Goal: Book appointment/travel/reservation

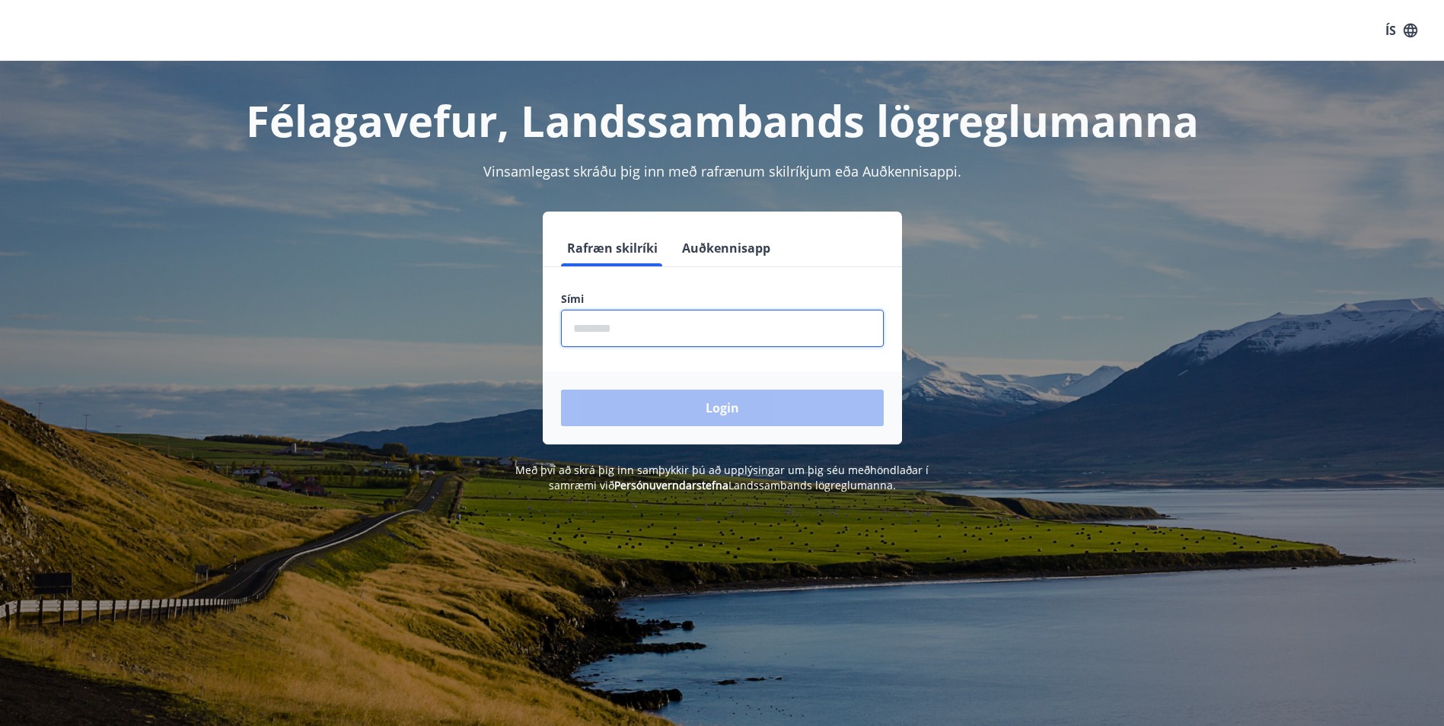
click at [712, 335] on input "phone" at bounding box center [722, 328] width 323 height 37
type input "********"
click at [734, 417] on button "Login" at bounding box center [722, 408] width 323 height 37
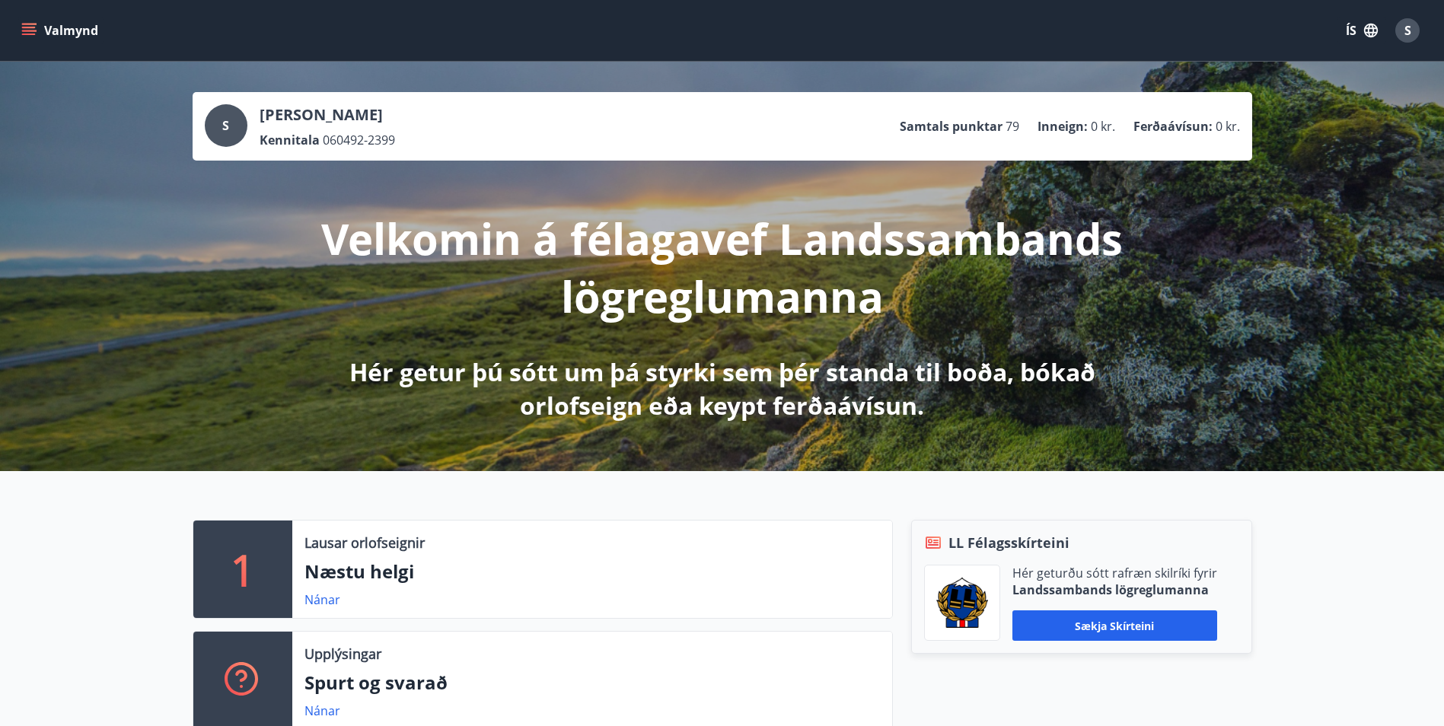
click at [37, 32] on button "Valmynd" at bounding box center [61, 30] width 86 height 27
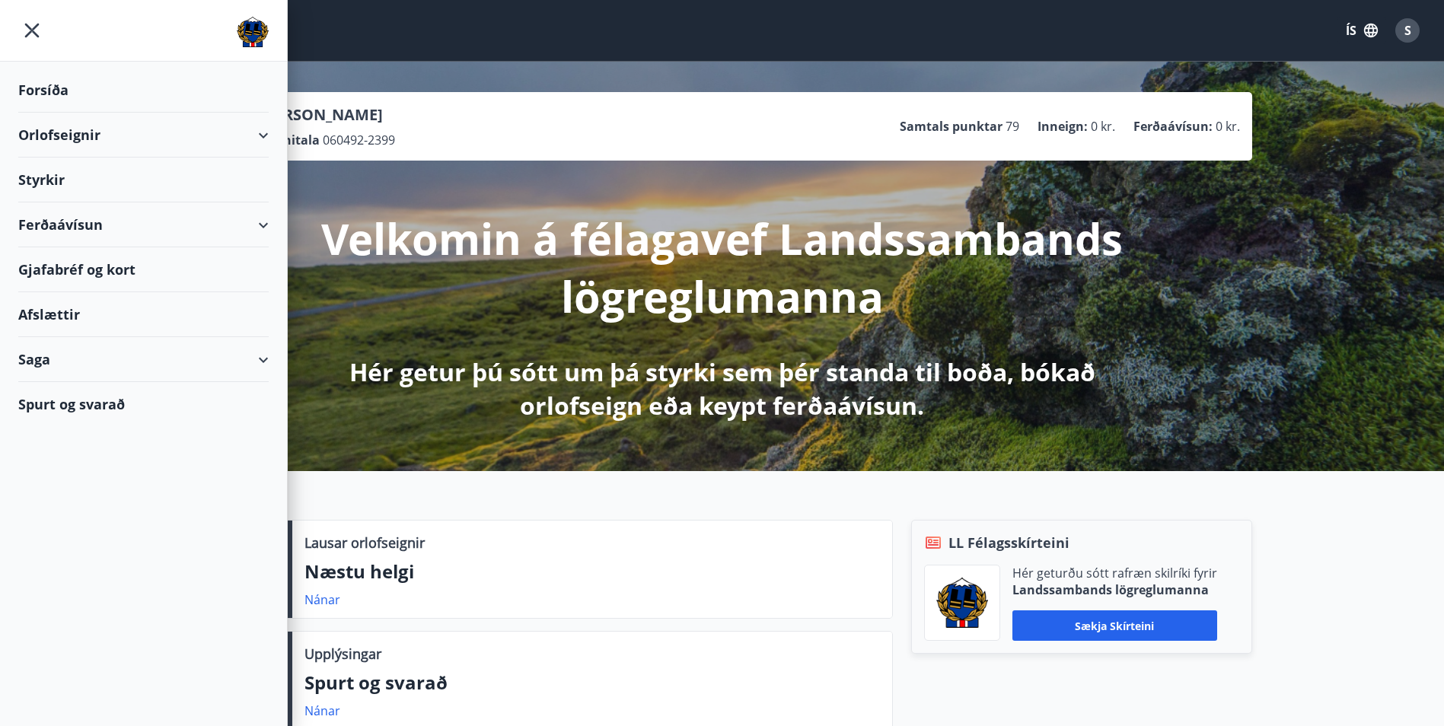
click at [75, 271] on div "Gjafabréf og kort" at bounding box center [143, 269] width 250 height 45
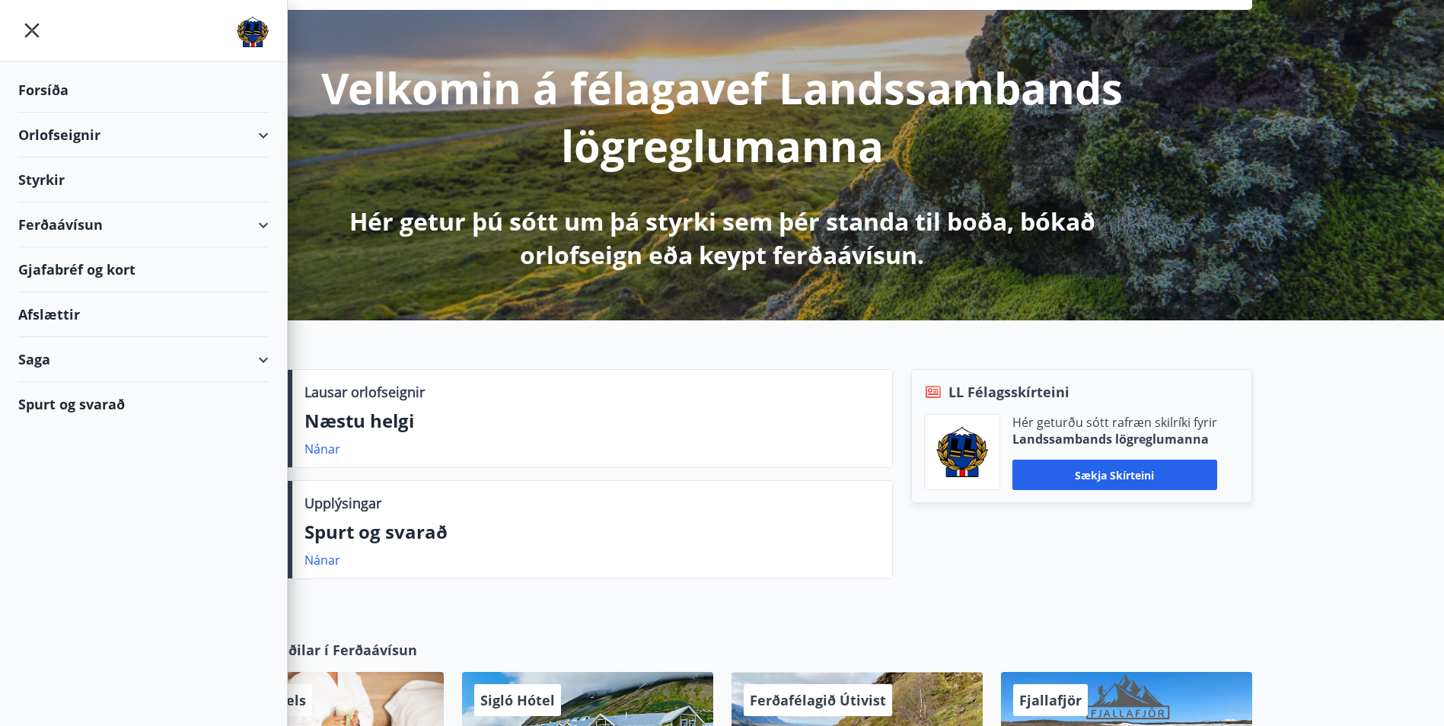
scroll to position [152, 0]
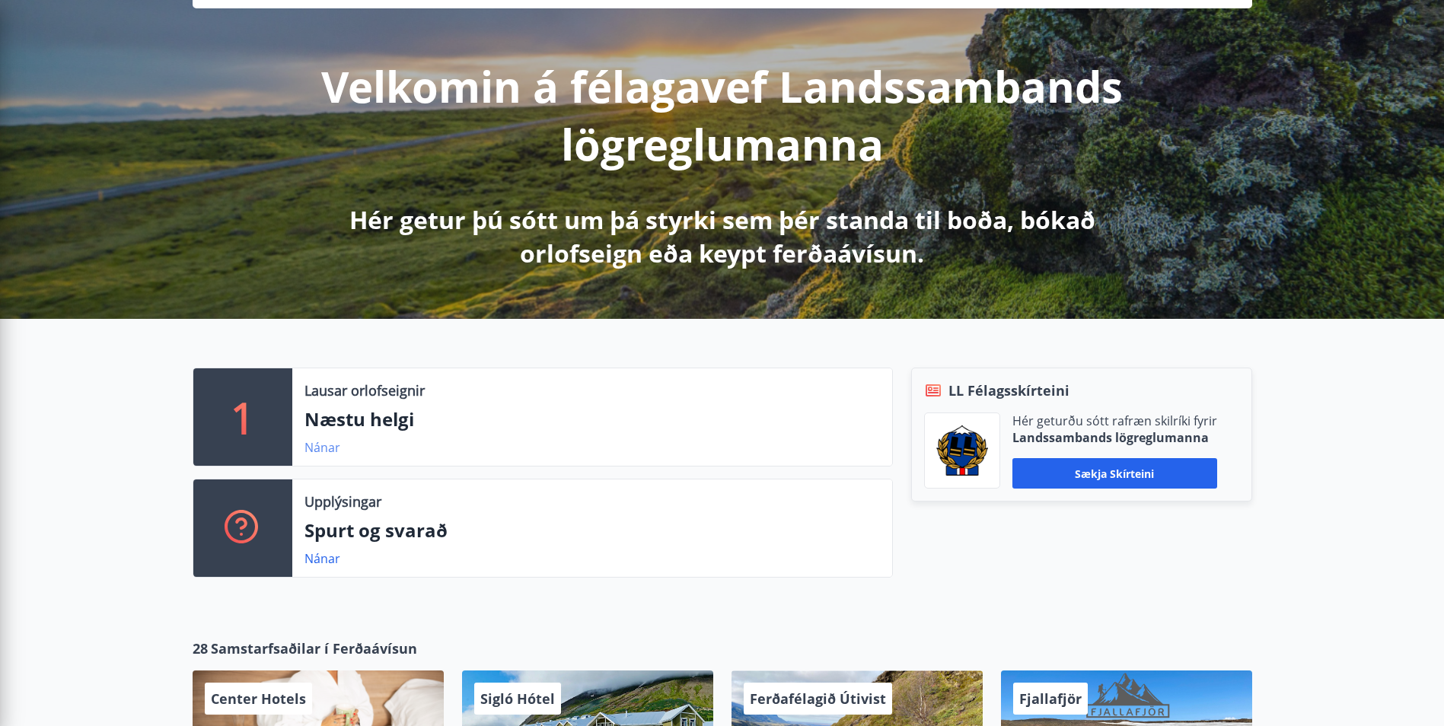
click at [329, 452] on link "Nánar" at bounding box center [322, 447] width 36 height 17
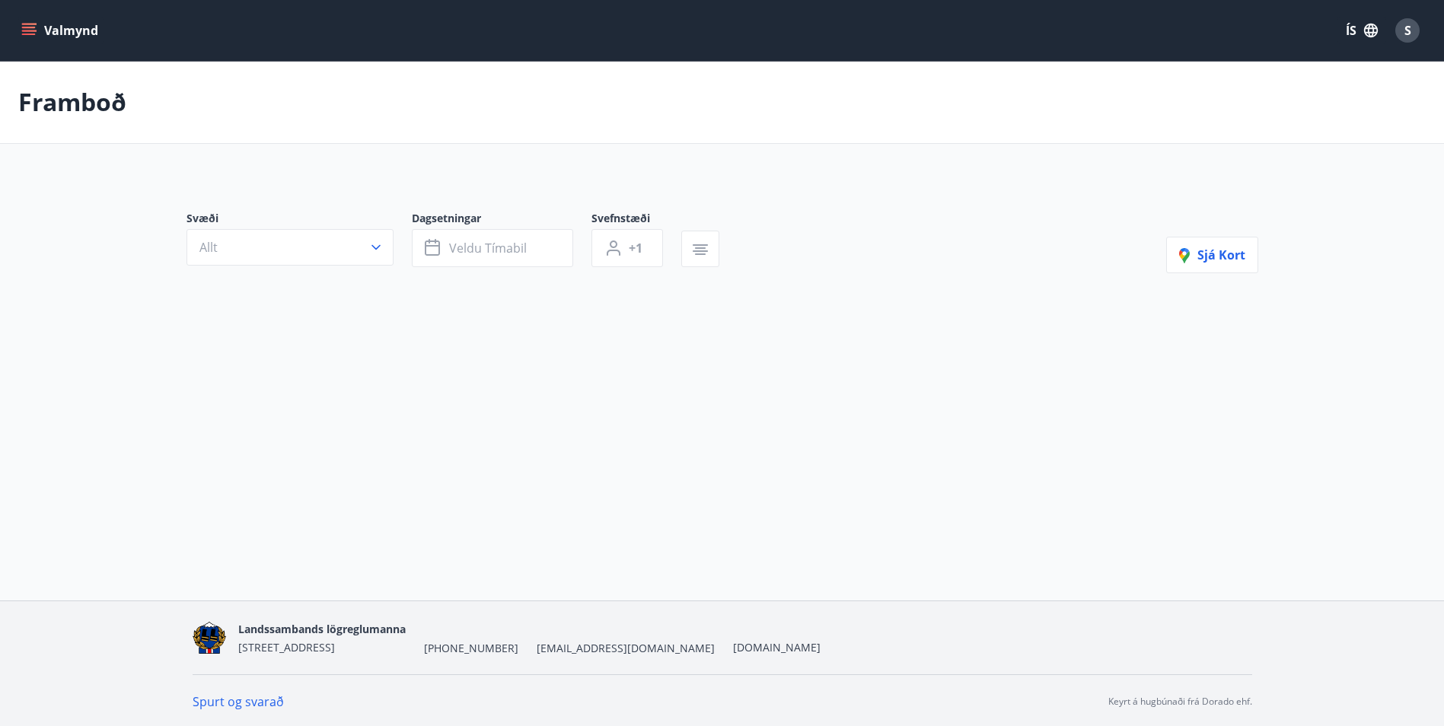
type input "*"
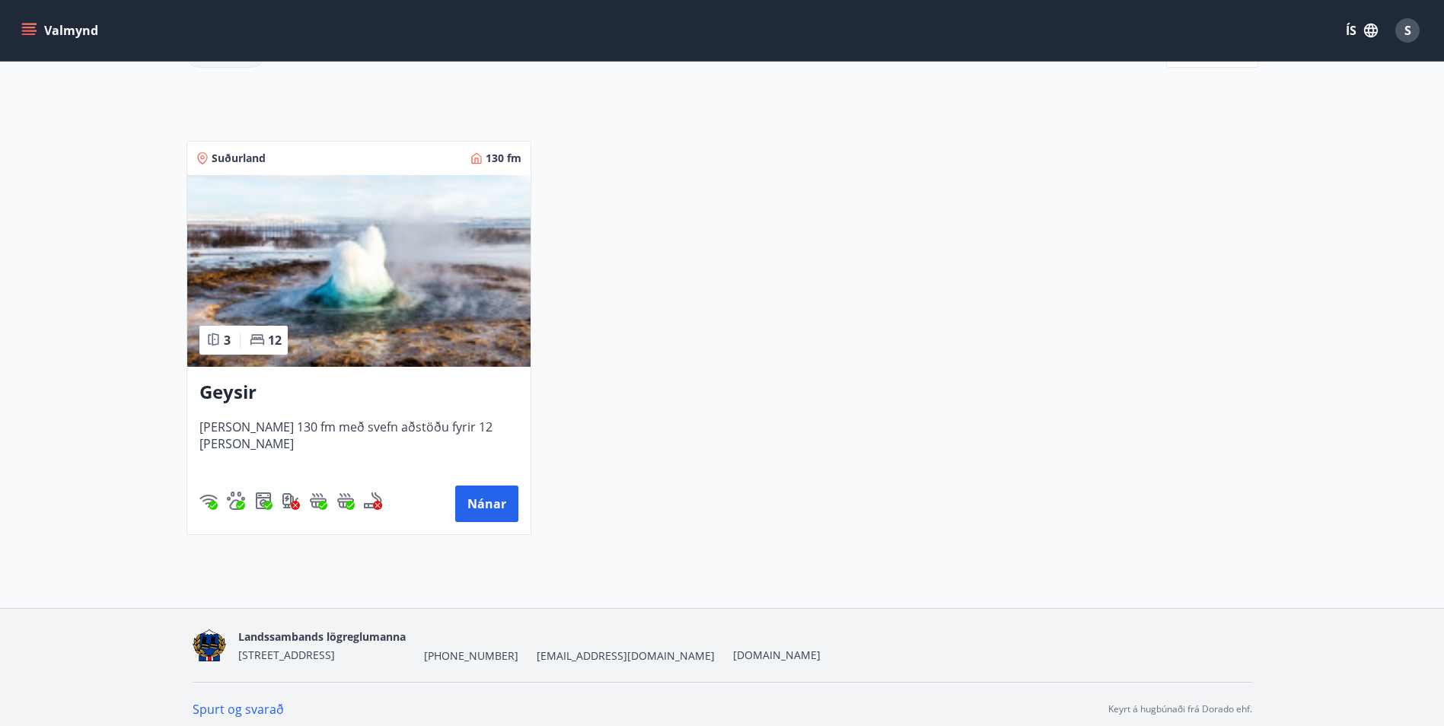
scroll to position [255, 0]
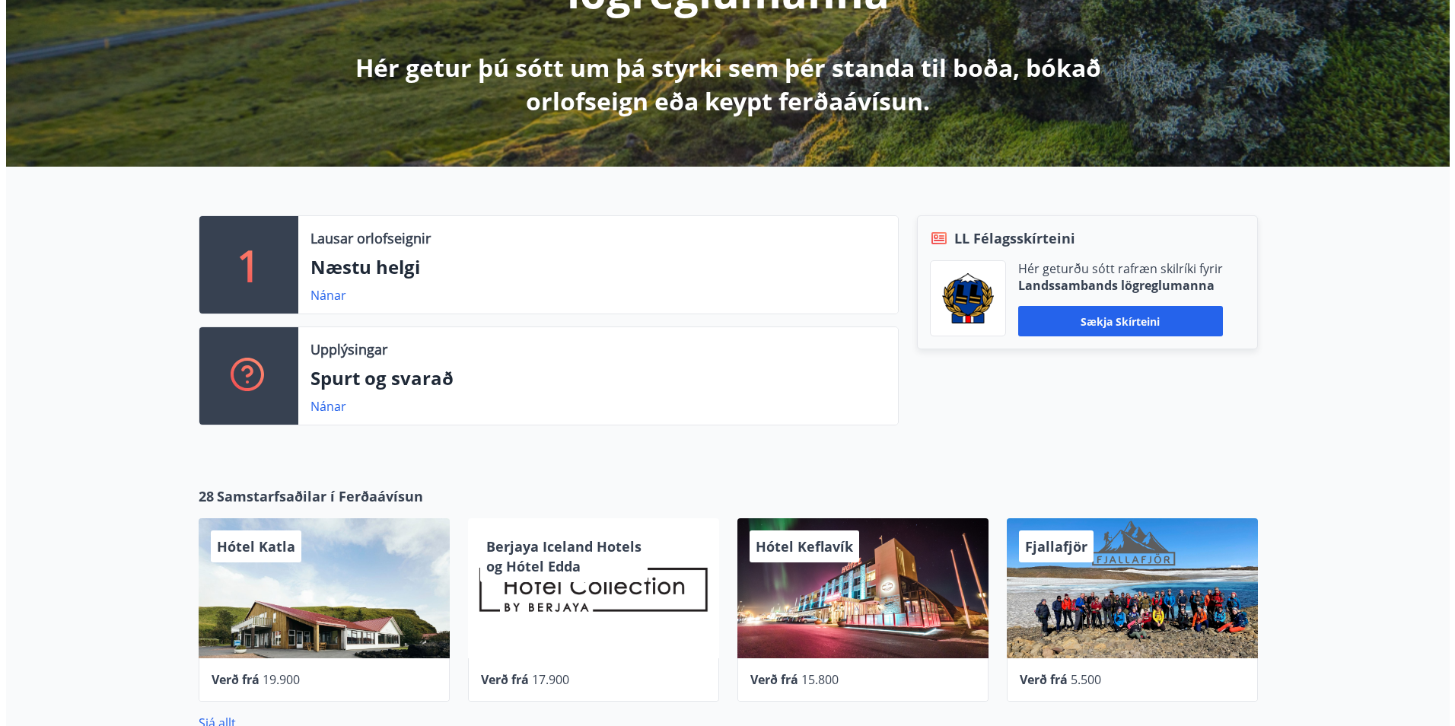
scroll to position [685, 0]
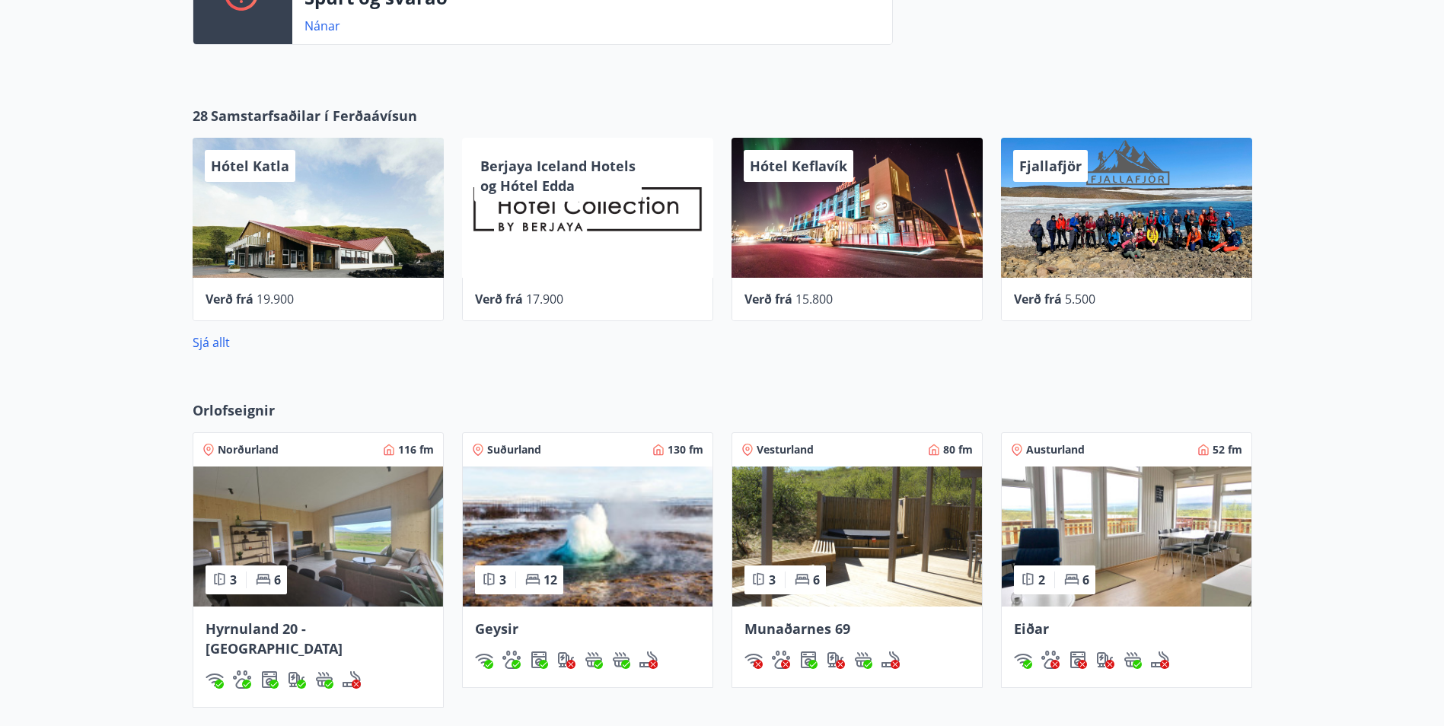
click at [845, 203] on div "Hótel Keflavík" at bounding box center [856, 208] width 251 height 140
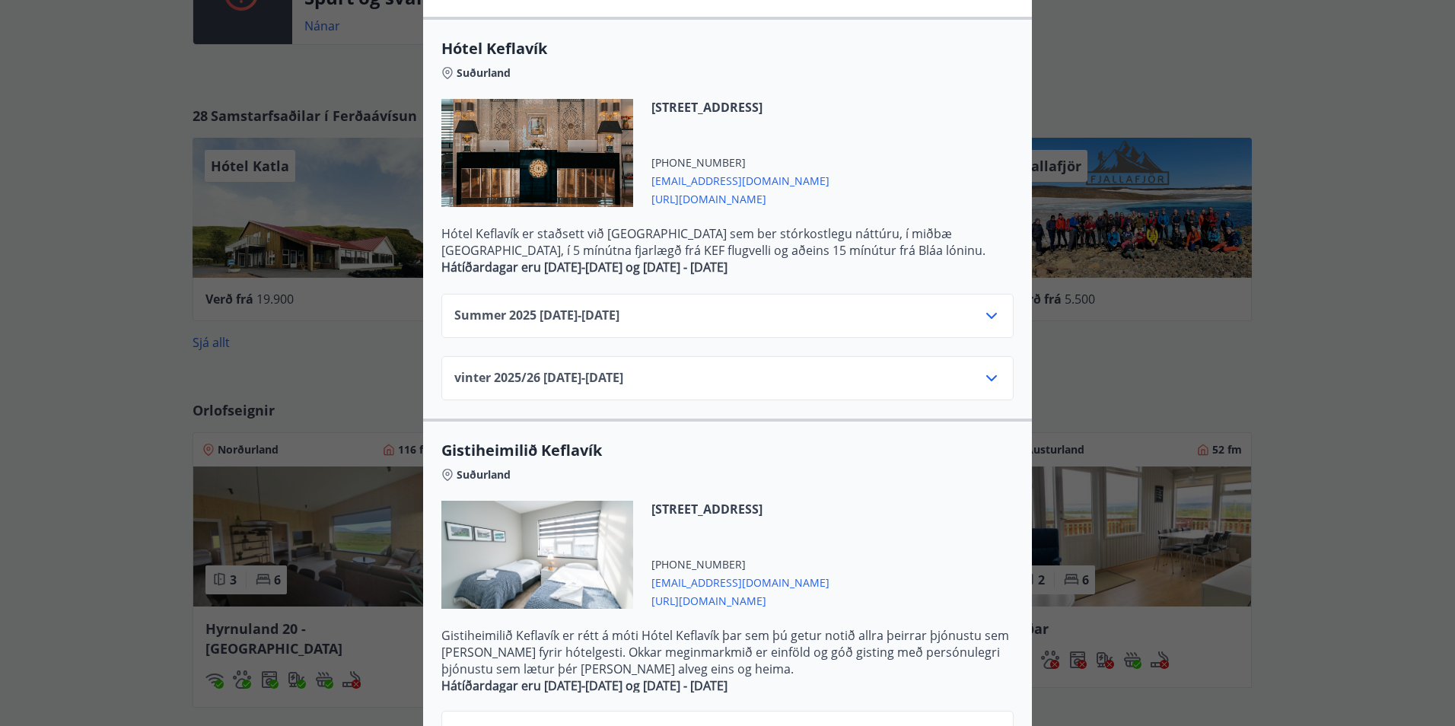
scroll to position [425, 0]
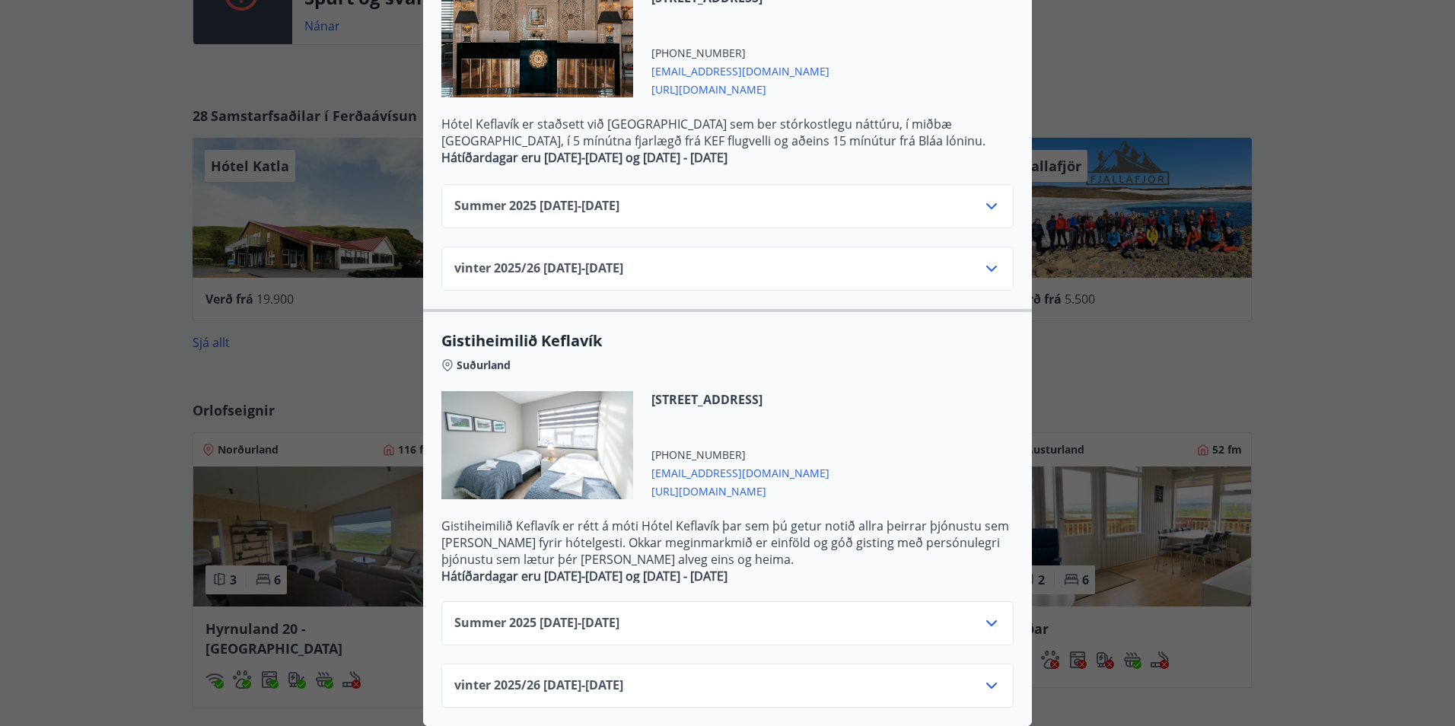
click at [62, 382] on div "Hótel Keflavík Fjögurra stjörnu fjölskylduhótel. Staðsett í miðbæ [GEOGRAPHIC_D…" at bounding box center [727, 363] width 1455 height 726
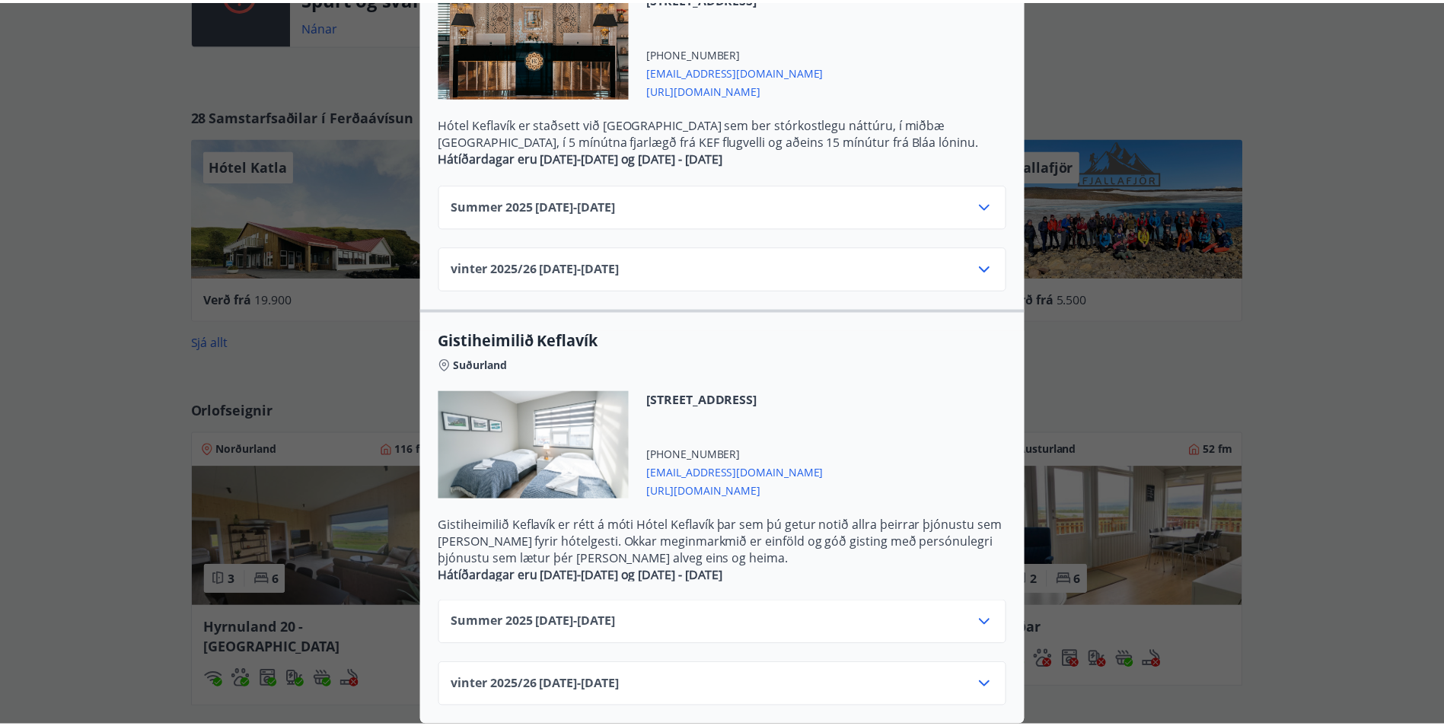
scroll to position [0, 0]
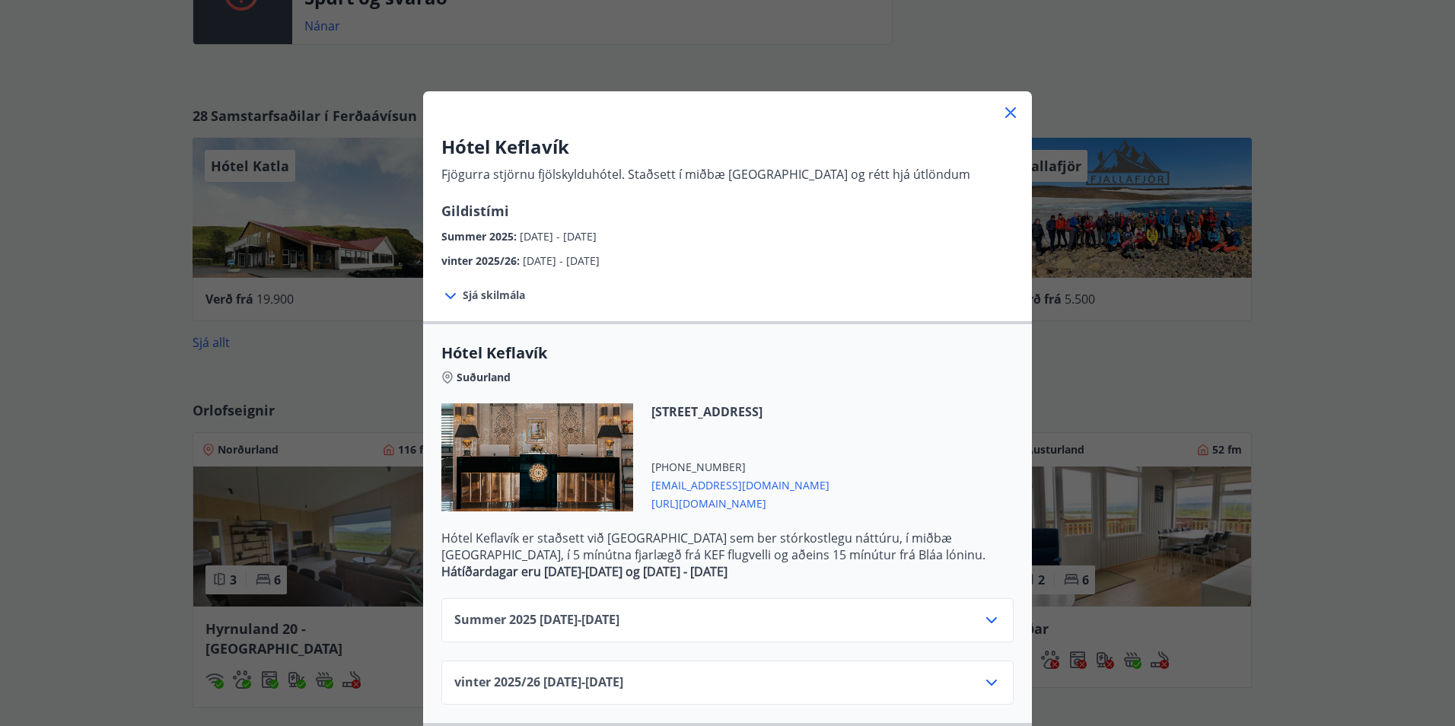
click at [1001, 115] on icon at bounding box center [1010, 112] width 18 height 18
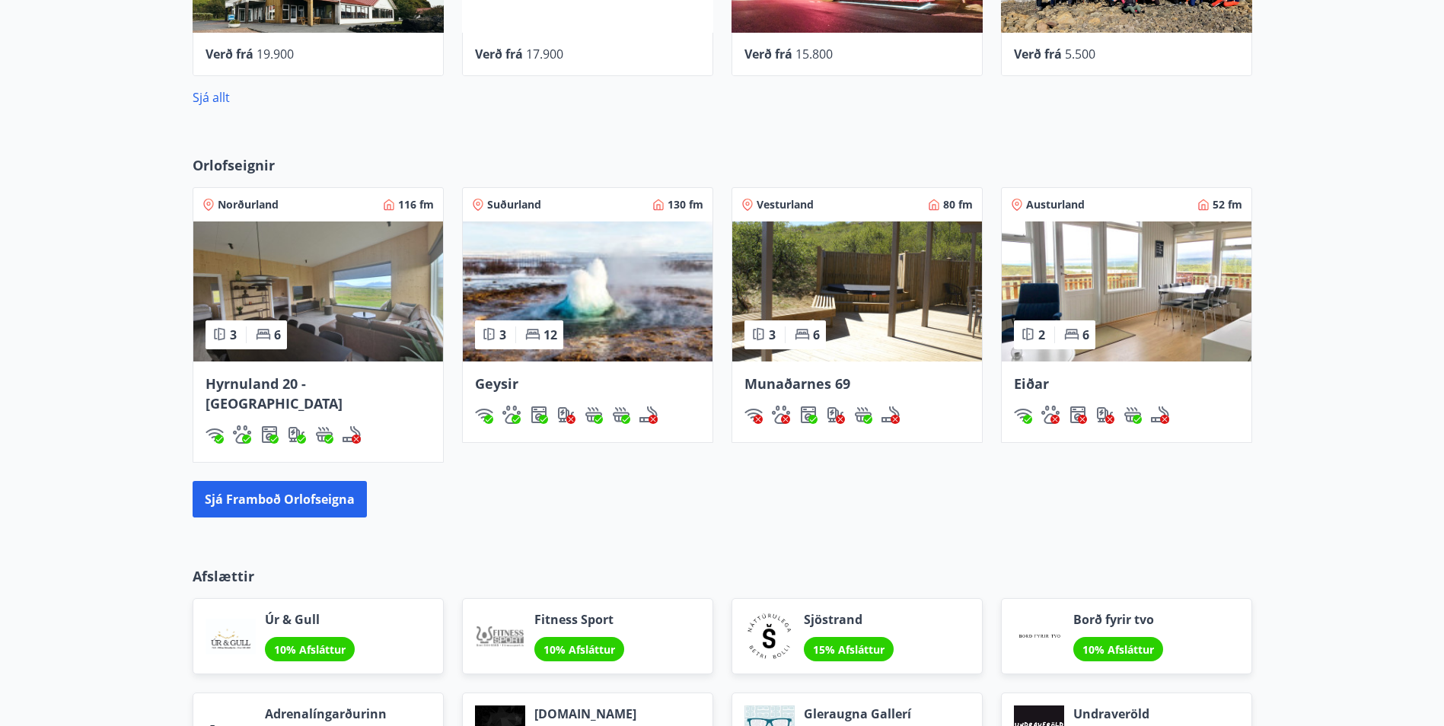
scroll to position [989, 0]
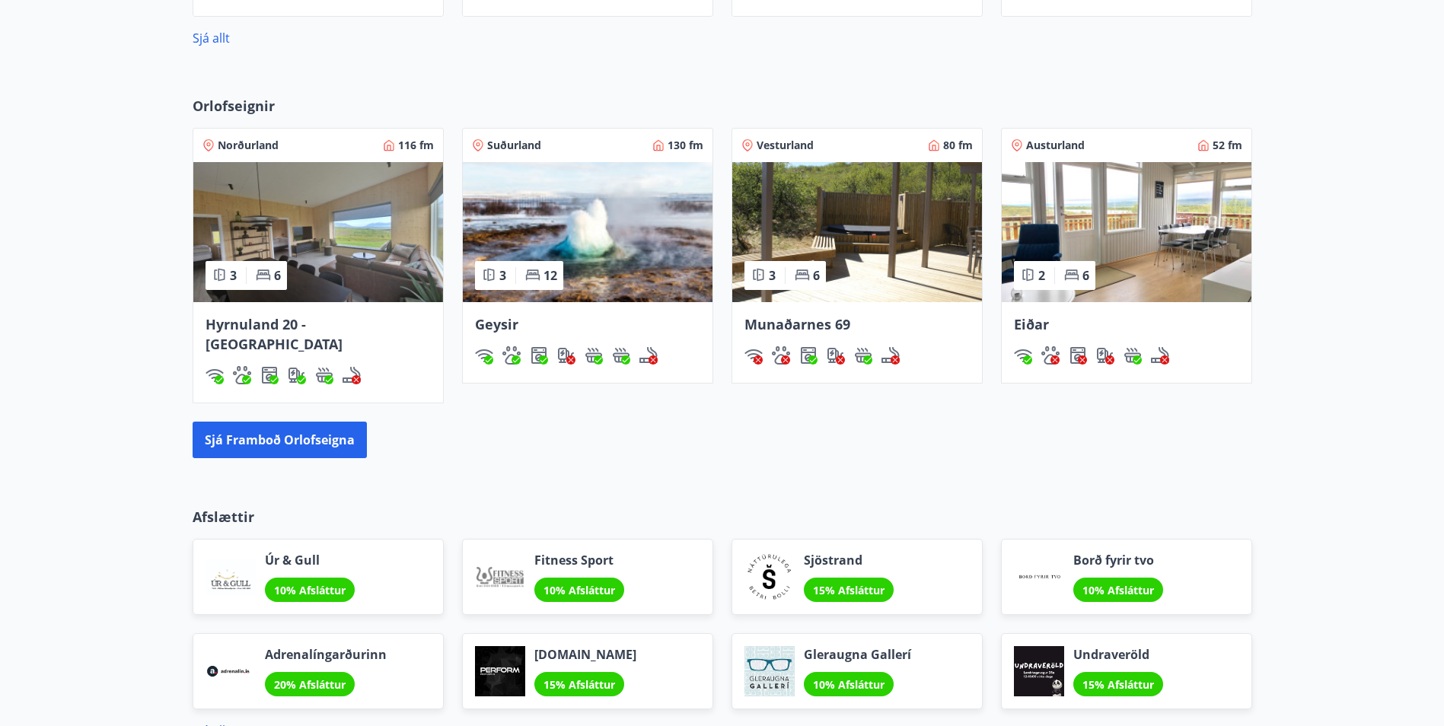
click at [361, 230] on img at bounding box center [318, 232] width 250 height 140
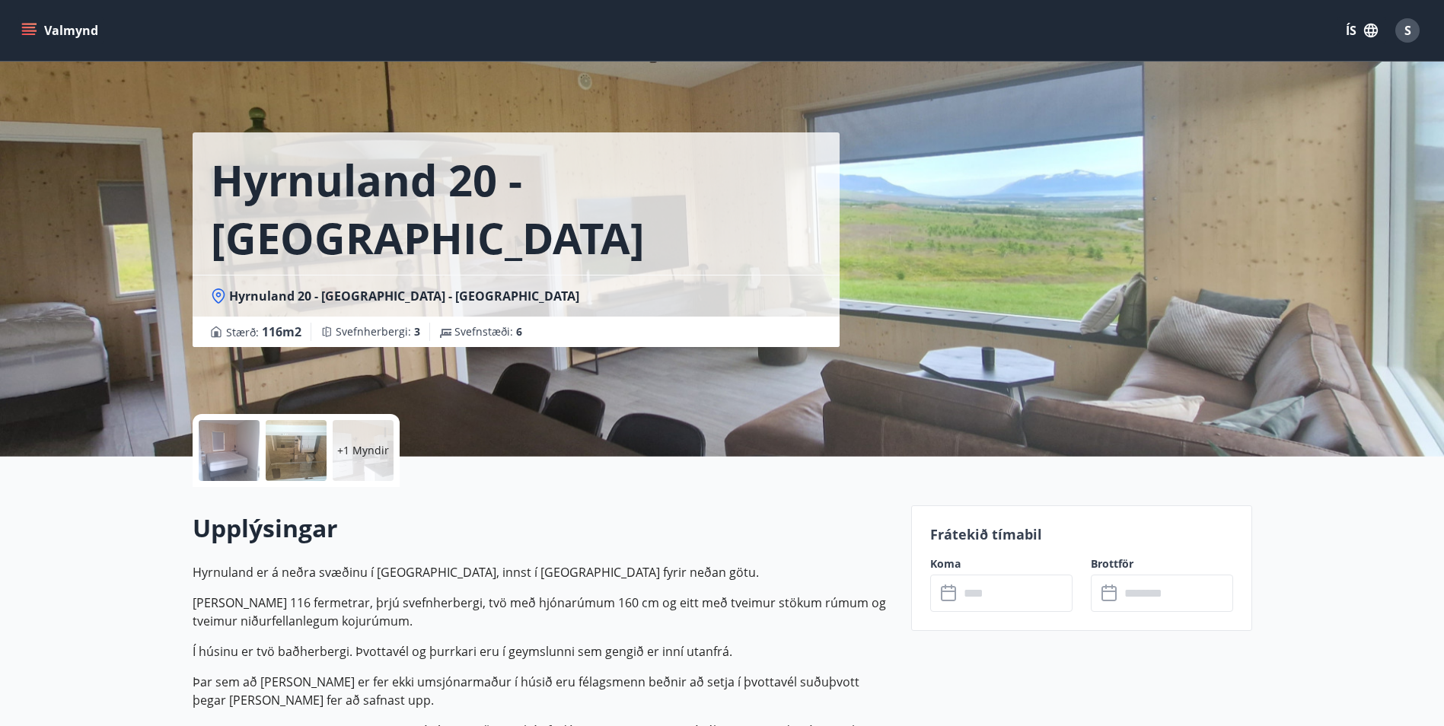
click at [1010, 594] on input "text" at bounding box center [1015, 593] width 113 height 37
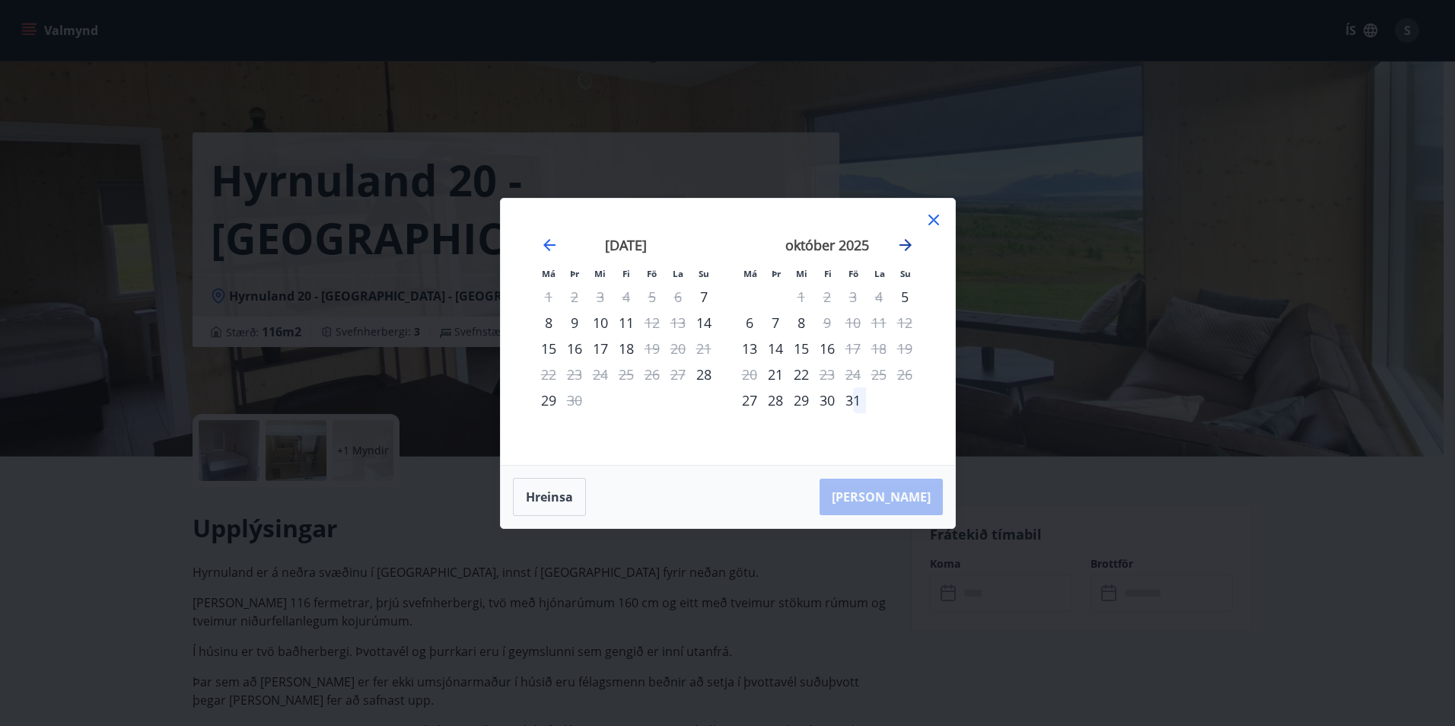
click at [906, 243] on icon "Move forward to switch to the next month." at bounding box center [905, 245] width 18 height 18
click at [882, 346] on div "15" at bounding box center [879, 349] width 26 height 26
click at [902, 346] on div "16" at bounding box center [905, 349] width 26 height 26
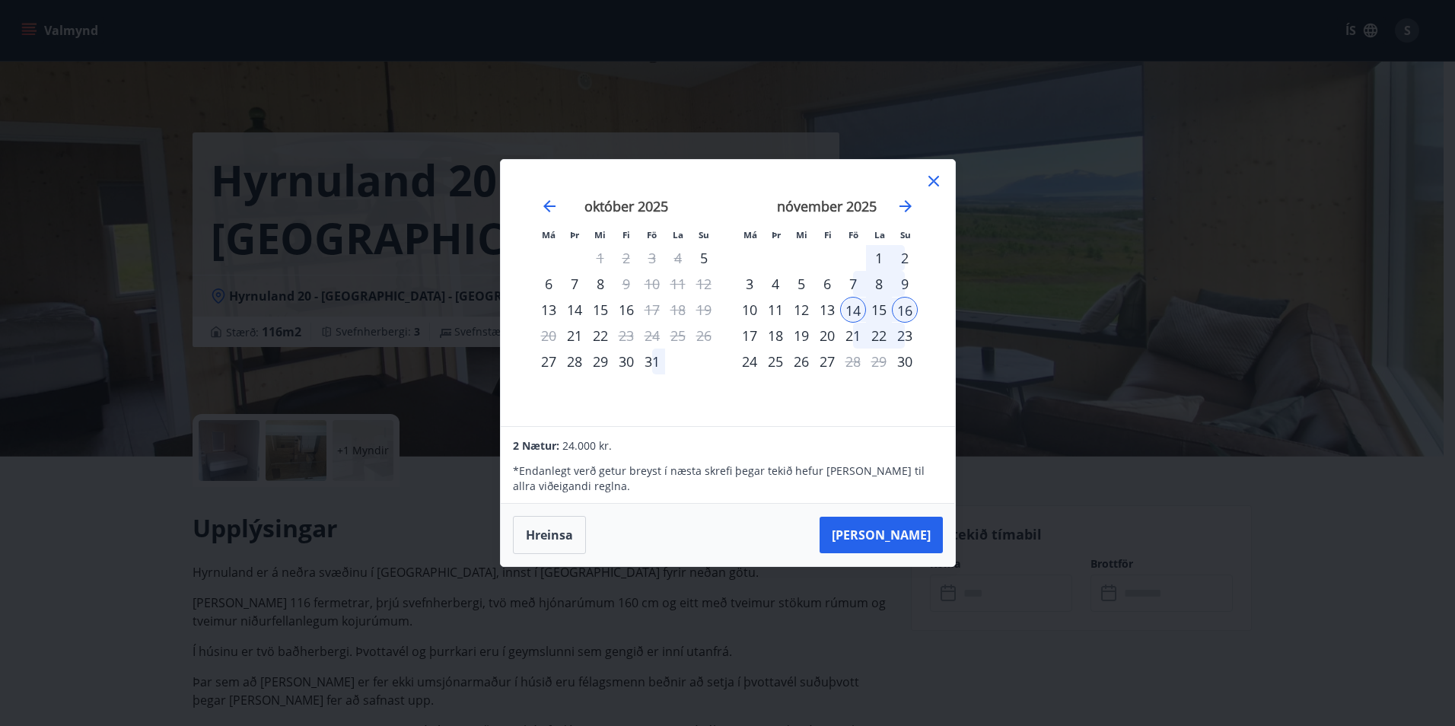
click at [858, 310] on div "14" at bounding box center [853, 310] width 26 height 26
click at [757, 333] on div "17" at bounding box center [750, 336] width 26 height 26
click at [908, 206] on icon "Move forward to switch to the next month." at bounding box center [906, 206] width 12 height 12
drag, startPoint x: 908, startPoint y: 206, endPoint x: 900, endPoint y: 205, distance: 7.8
click at [900, 205] on icon "Move forward to switch to the next month." at bounding box center [905, 206] width 18 height 18
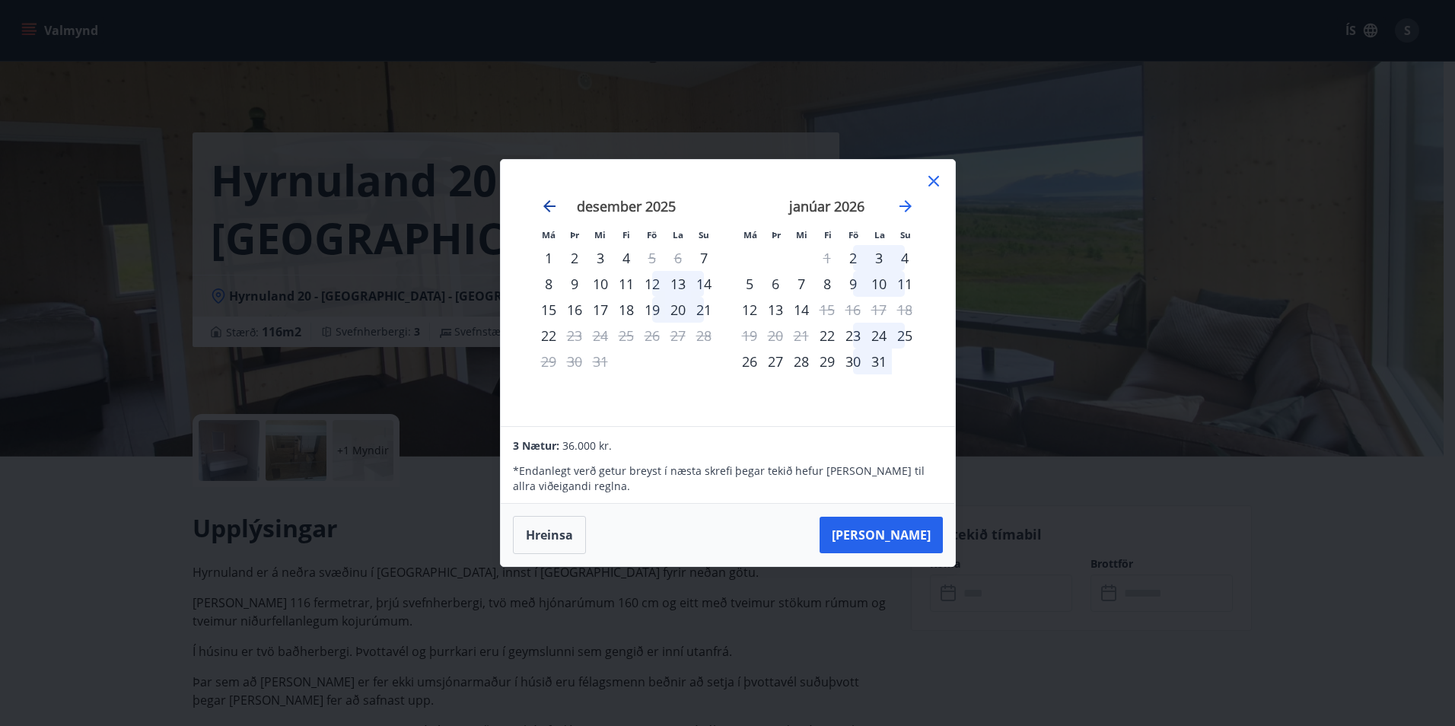
click at [556, 206] on icon "Move backward to switch to the previous month." at bounding box center [549, 206] width 18 height 18
click at [930, 177] on icon at bounding box center [933, 181] width 11 height 11
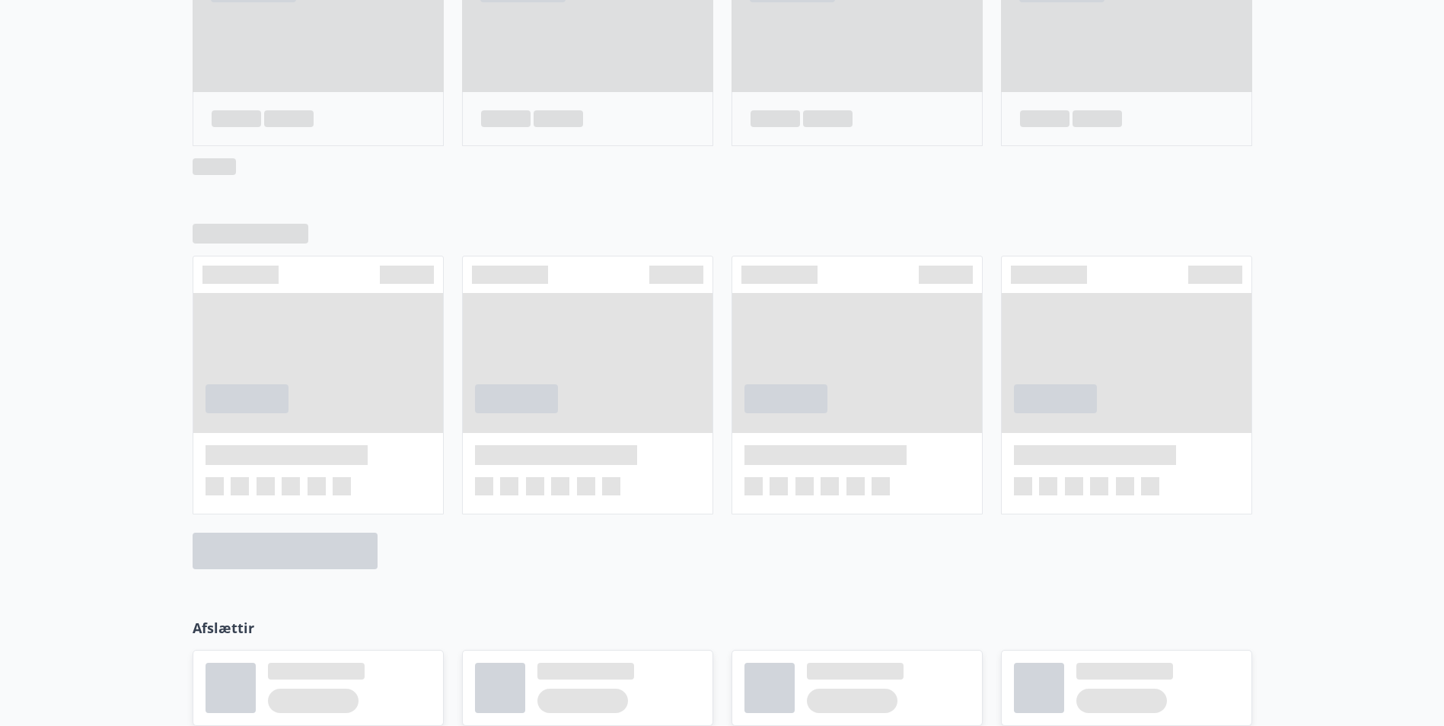
scroll to position [871, 0]
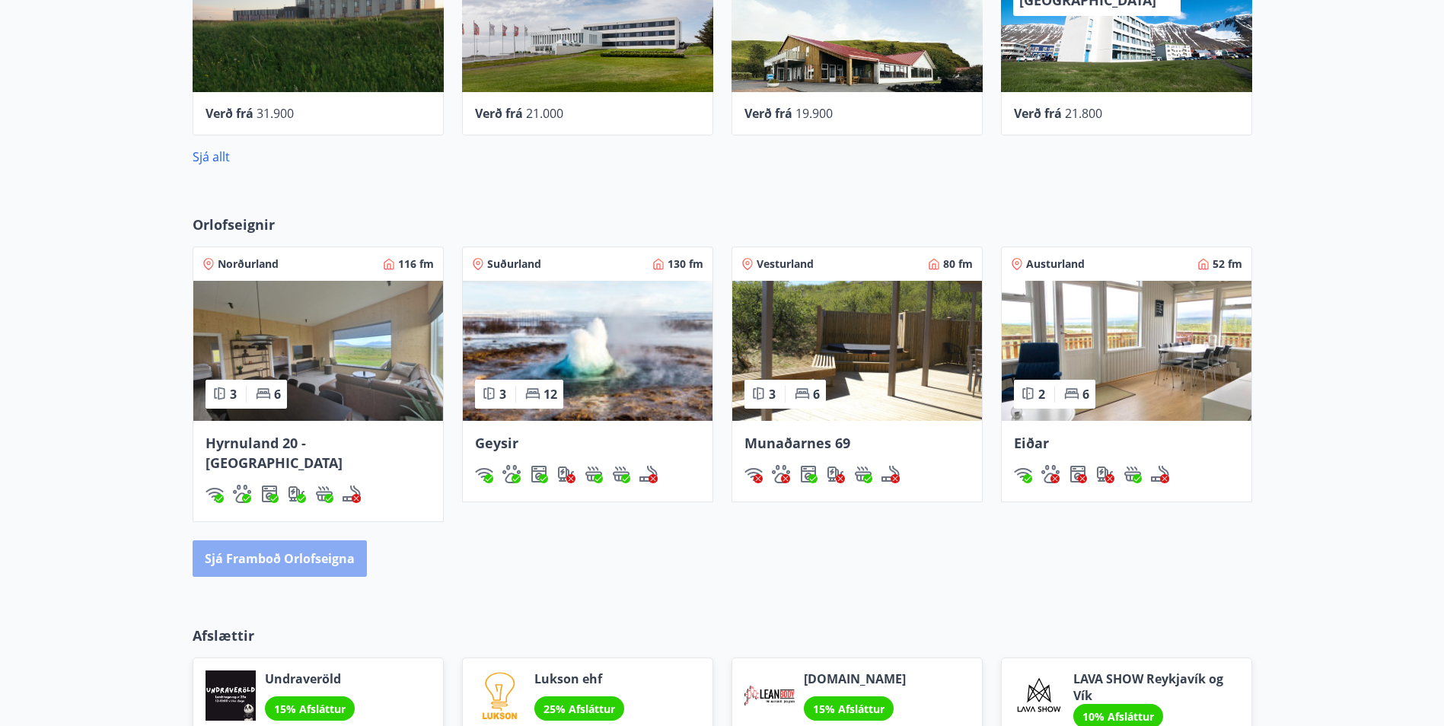
click at [302, 543] on button "Sjá framboð orlofseigna" at bounding box center [280, 558] width 174 height 37
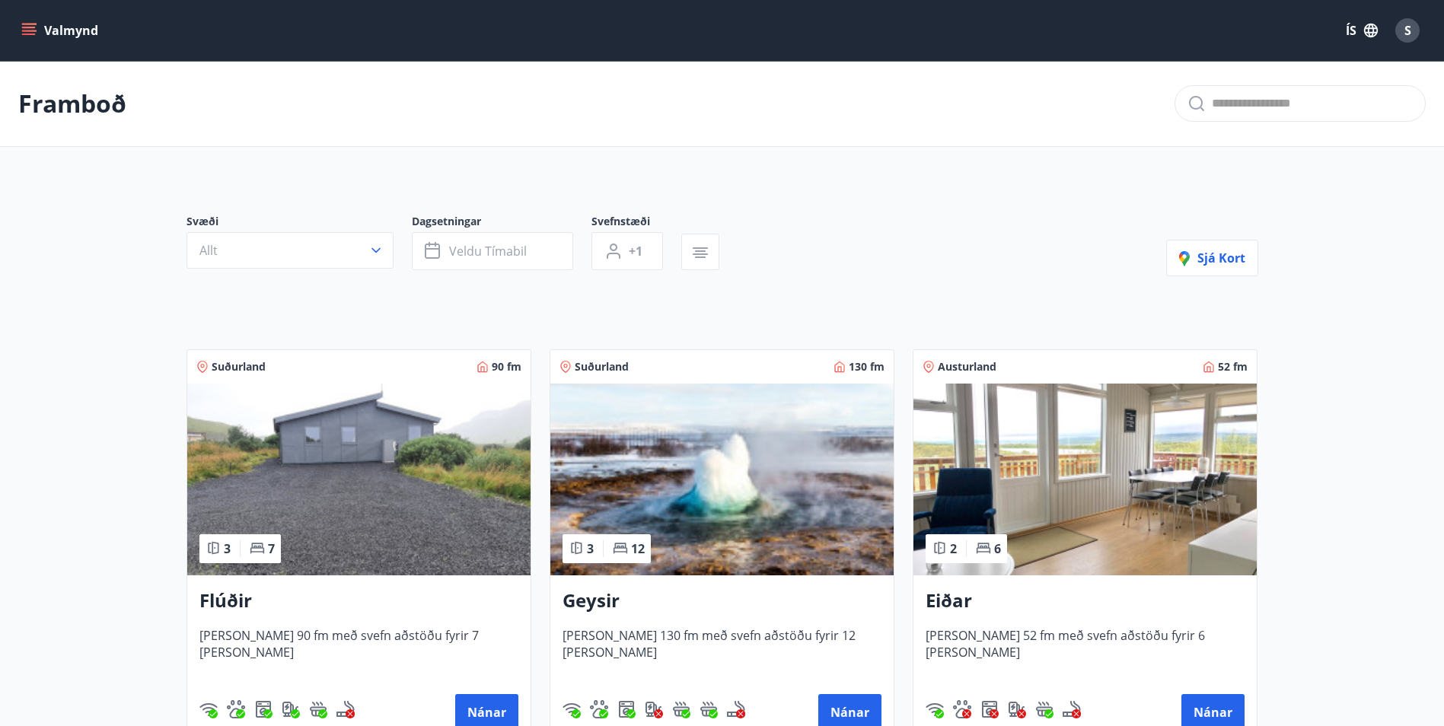
drag, startPoint x: 307, startPoint y: 436, endPoint x: 337, endPoint y: 479, distance: 52.6
click at [337, 479] on img at bounding box center [358, 480] width 343 height 192
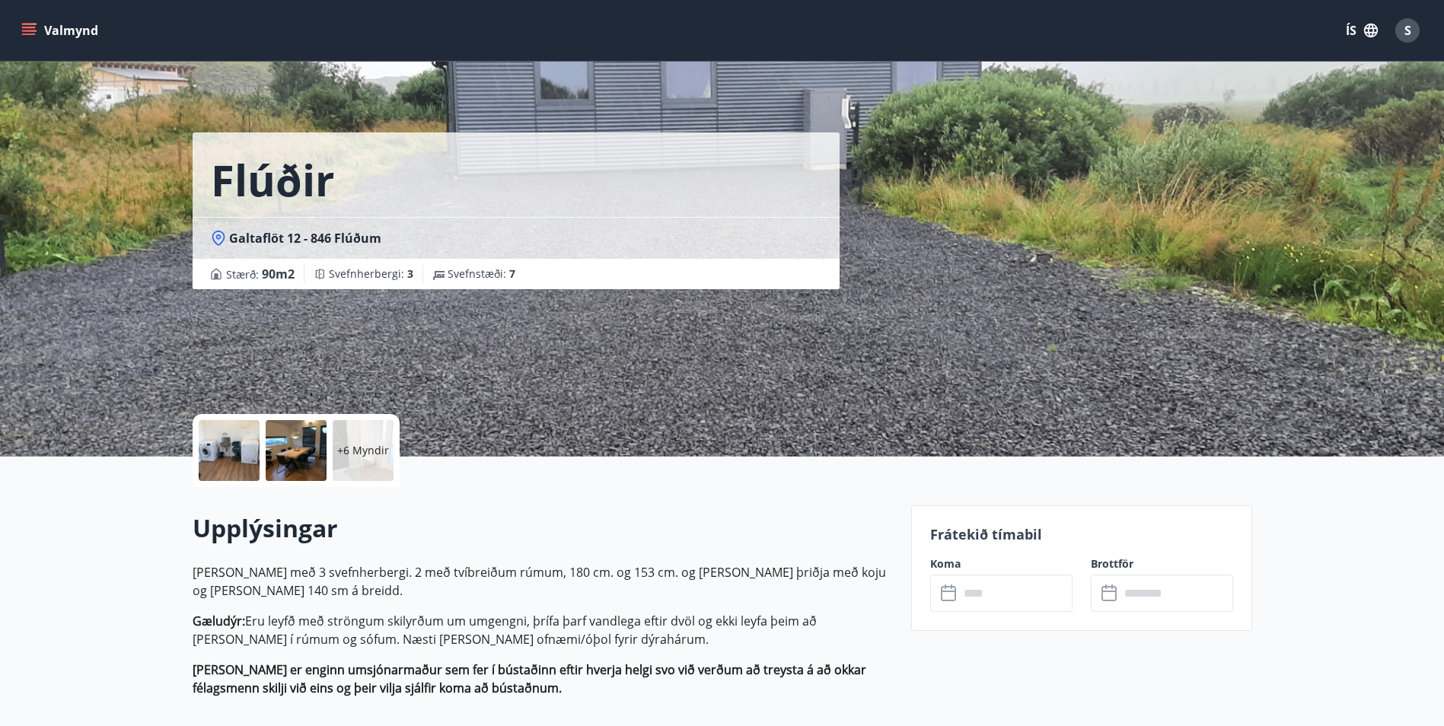
click at [342, 360] on div "Flúðir Galtaflöt 12 - 846 Flúðum Stærð : 90 m2 [GEOGRAPHIC_DATA] : 3 Svefnstæði…" at bounding box center [546, 228] width 706 height 457
click at [239, 435] on div at bounding box center [229, 450] width 61 height 61
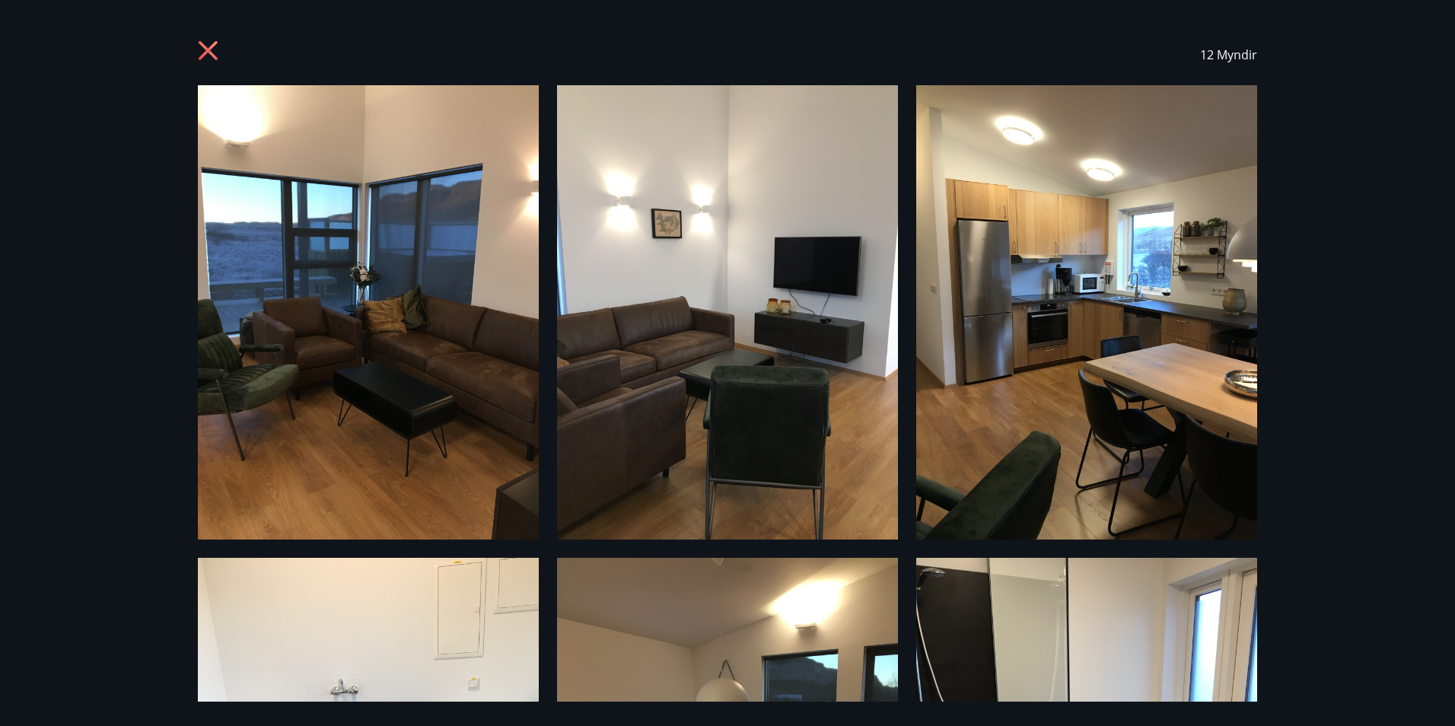
click at [313, 227] on img at bounding box center [368, 312] width 341 height 454
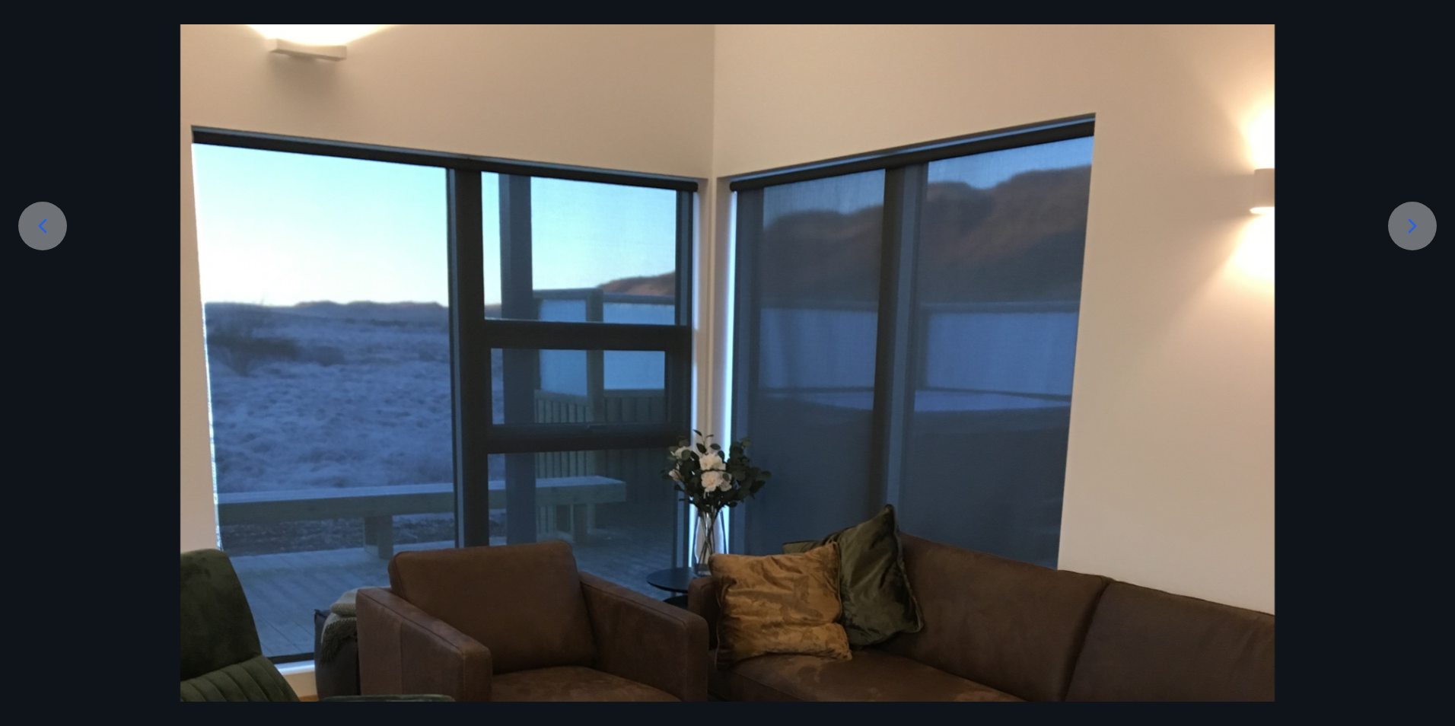
scroll to position [381, 0]
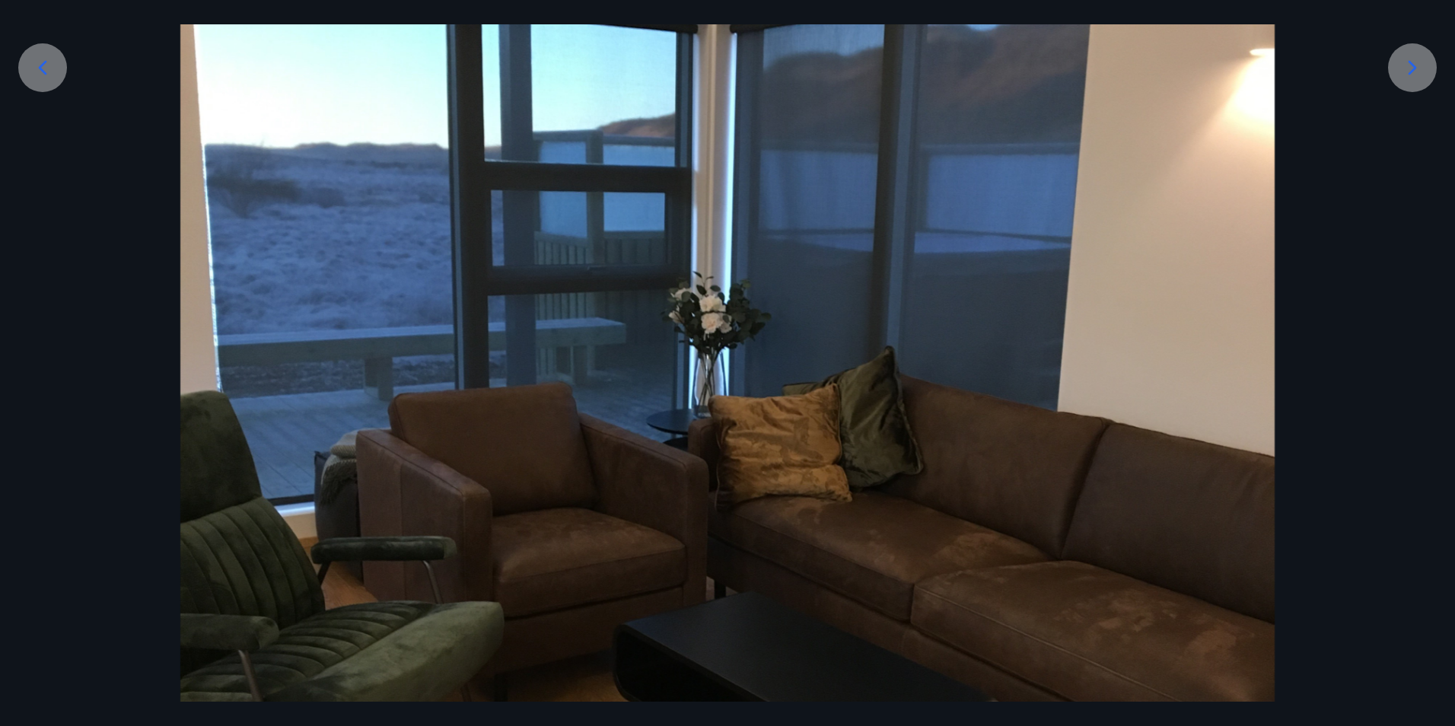
click at [1412, 62] on icon at bounding box center [1412, 68] width 24 height 24
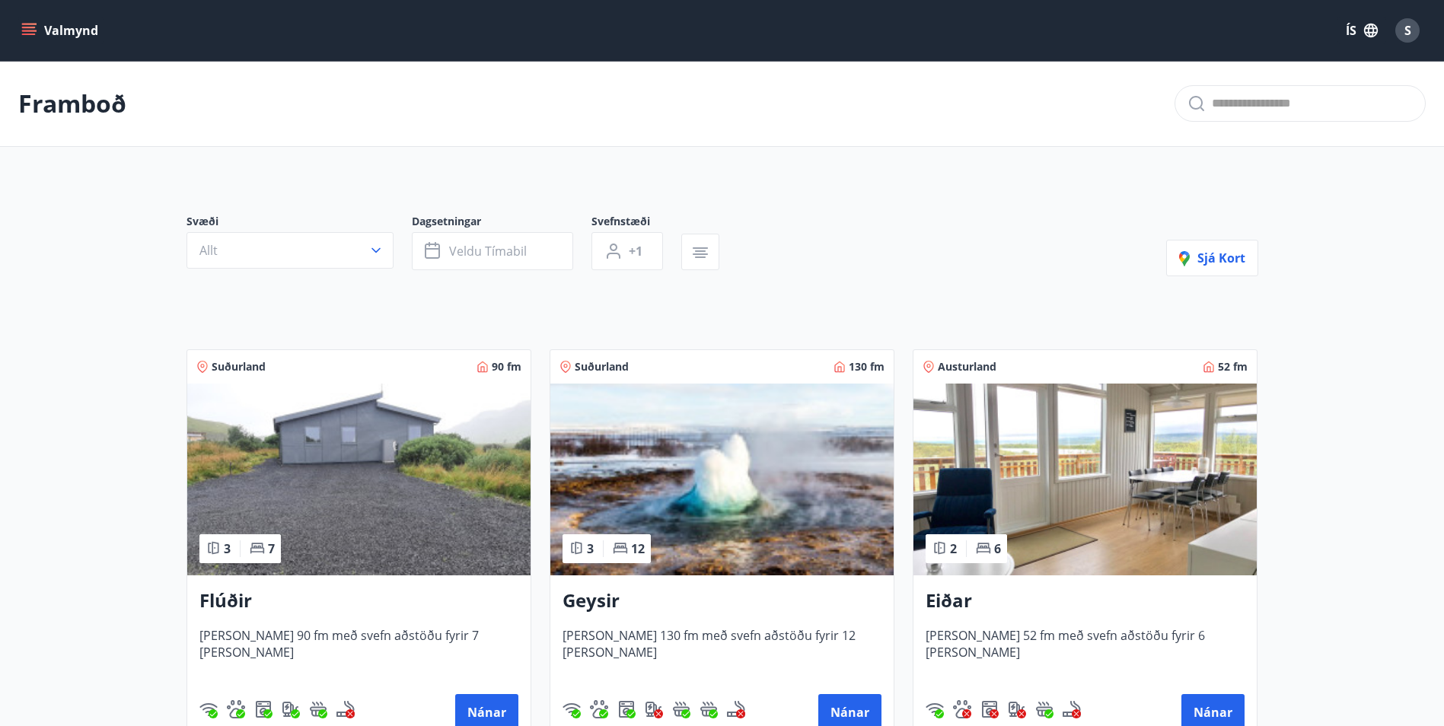
click at [355, 433] on img at bounding box center [358, 480] width 343 height 192
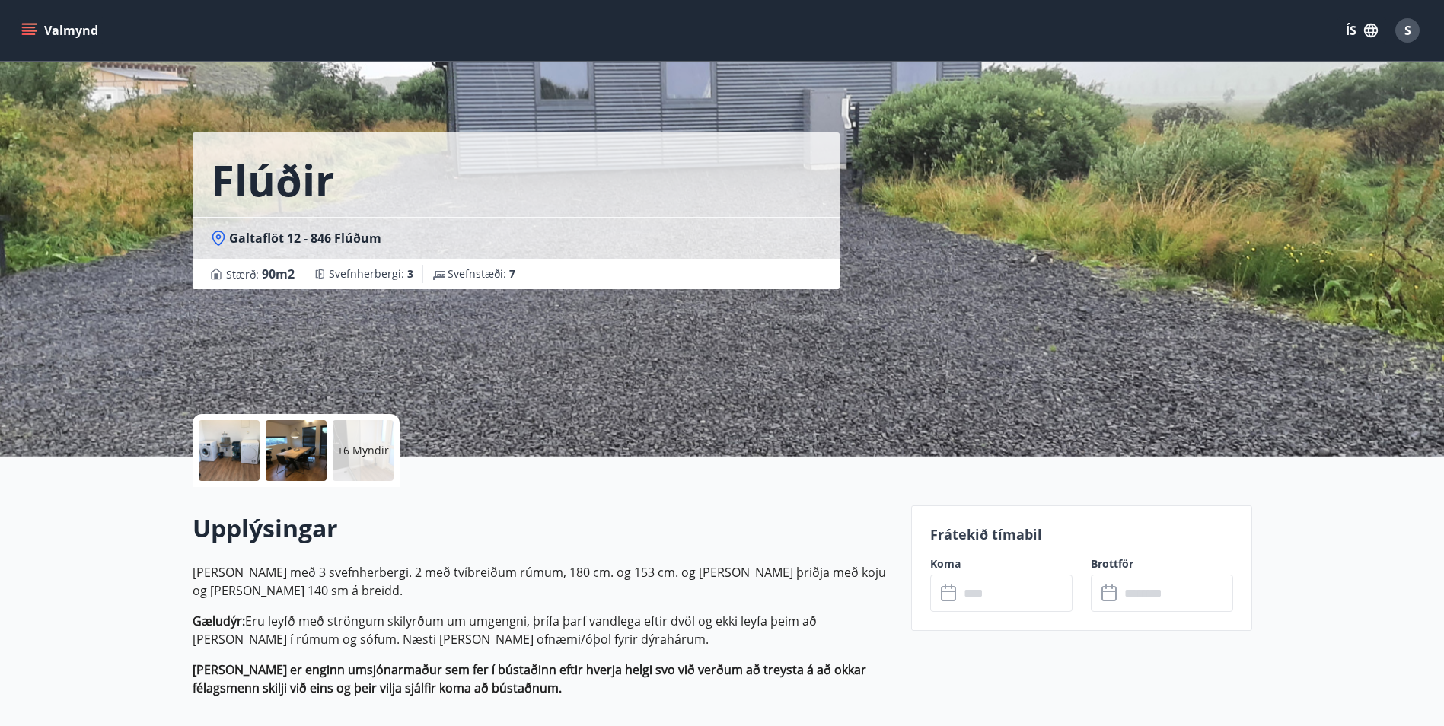
click at [236, 450] on div at bounding box center [229, 450] width 61 height 61
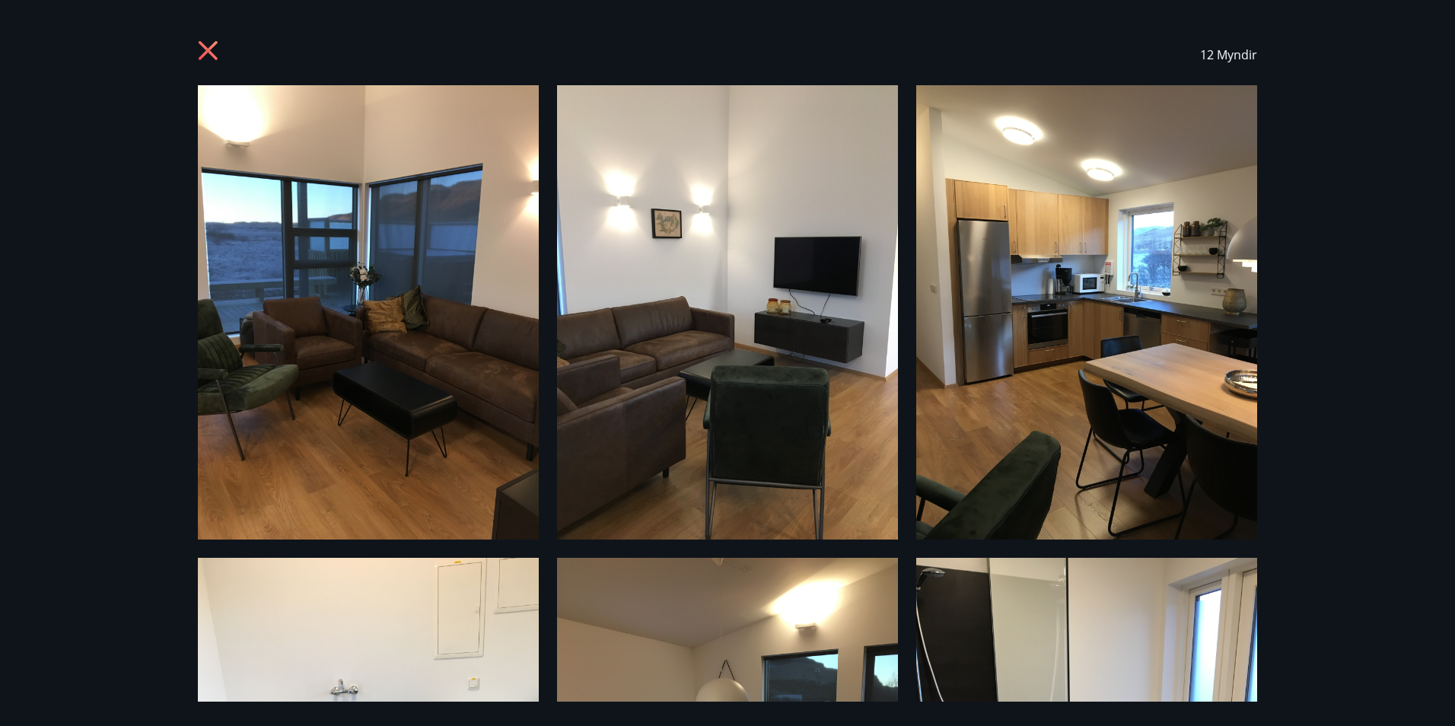
click at [356, 298] on img at bounding box center [368, 312] width 341 height 454
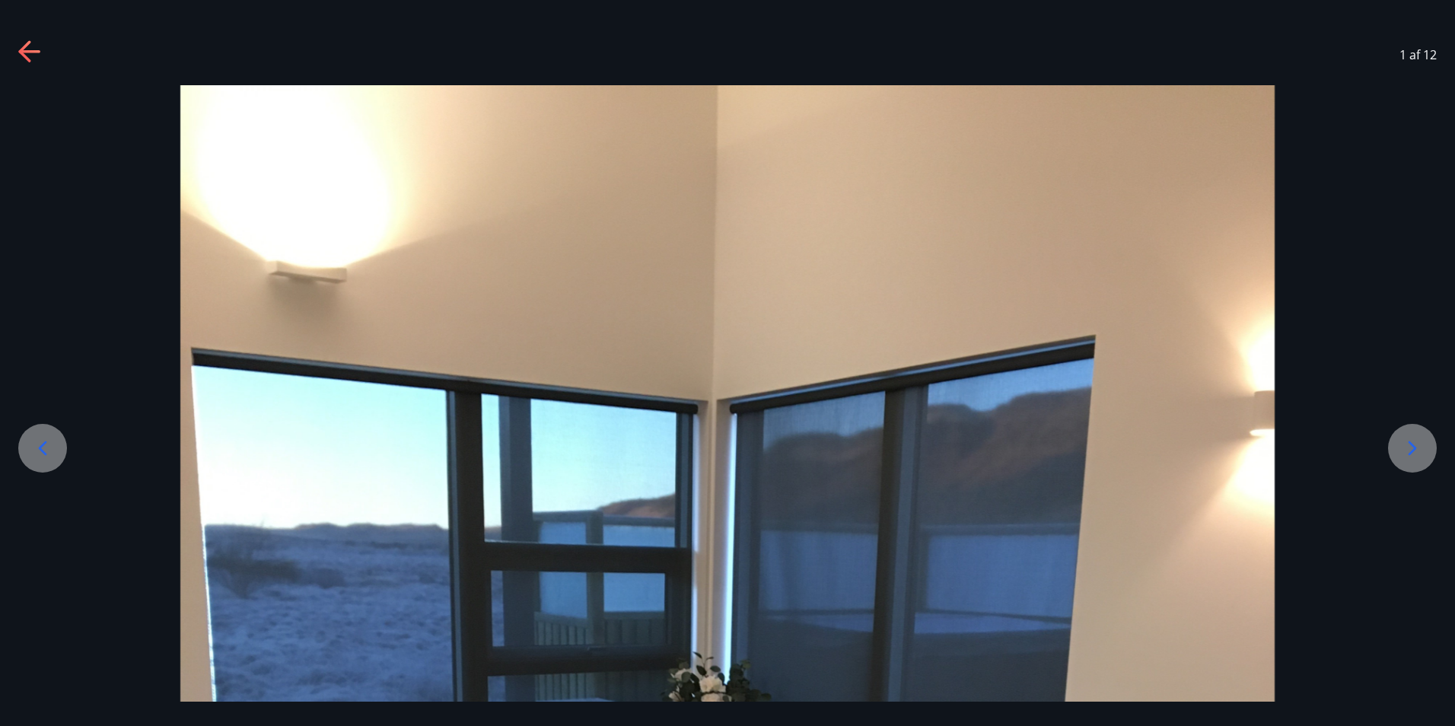
drag, startPoint x: 1403, startPoint y: 461, endPoint x: 1342, endPoint y: 48, distance: 417.8
click at [1342, 48] on div "1 af 12" at bounding box center [727, 54] width 1455 height 61
click at [1416, 446] on icon at bounding box center [1412, 448] width 24 height 24
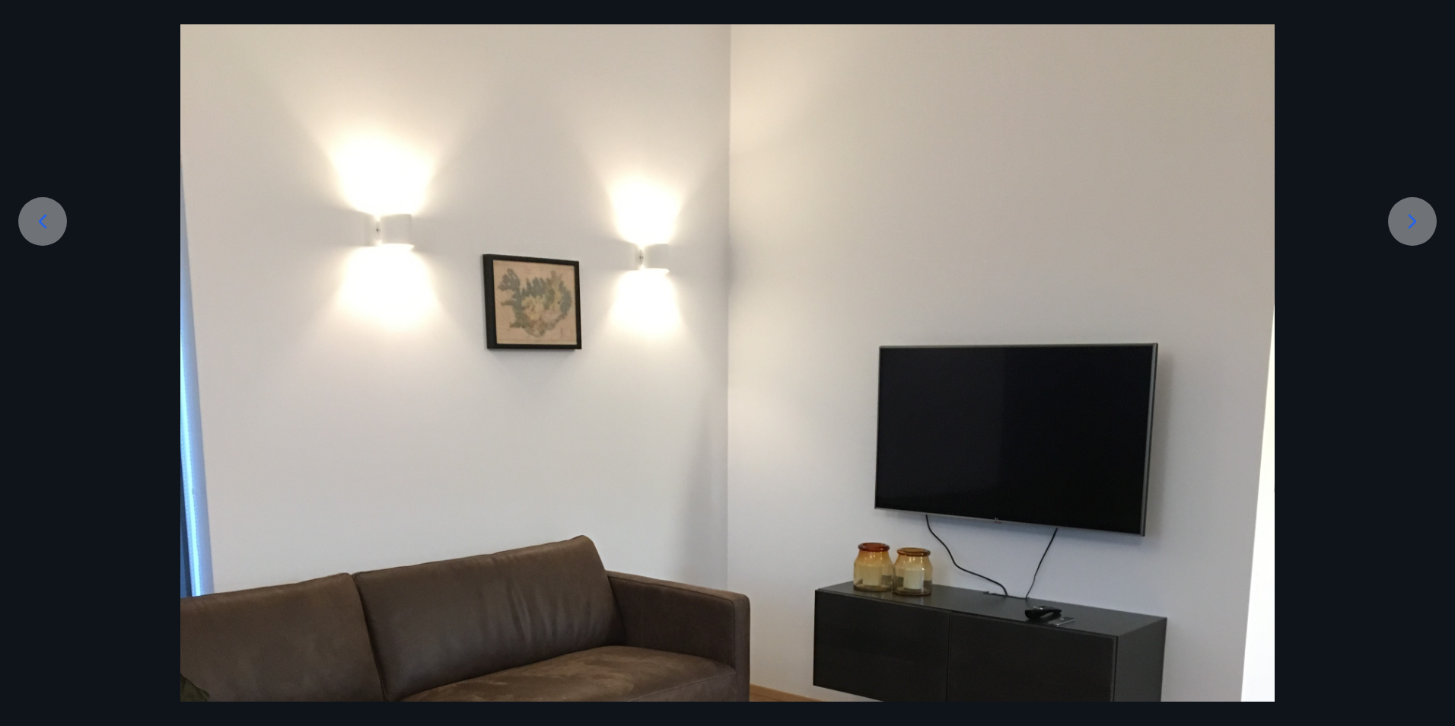
scroll to position [228, 0]
click at [1406, 221] on icon at bounding box center [1412, 220] width 24 height 24
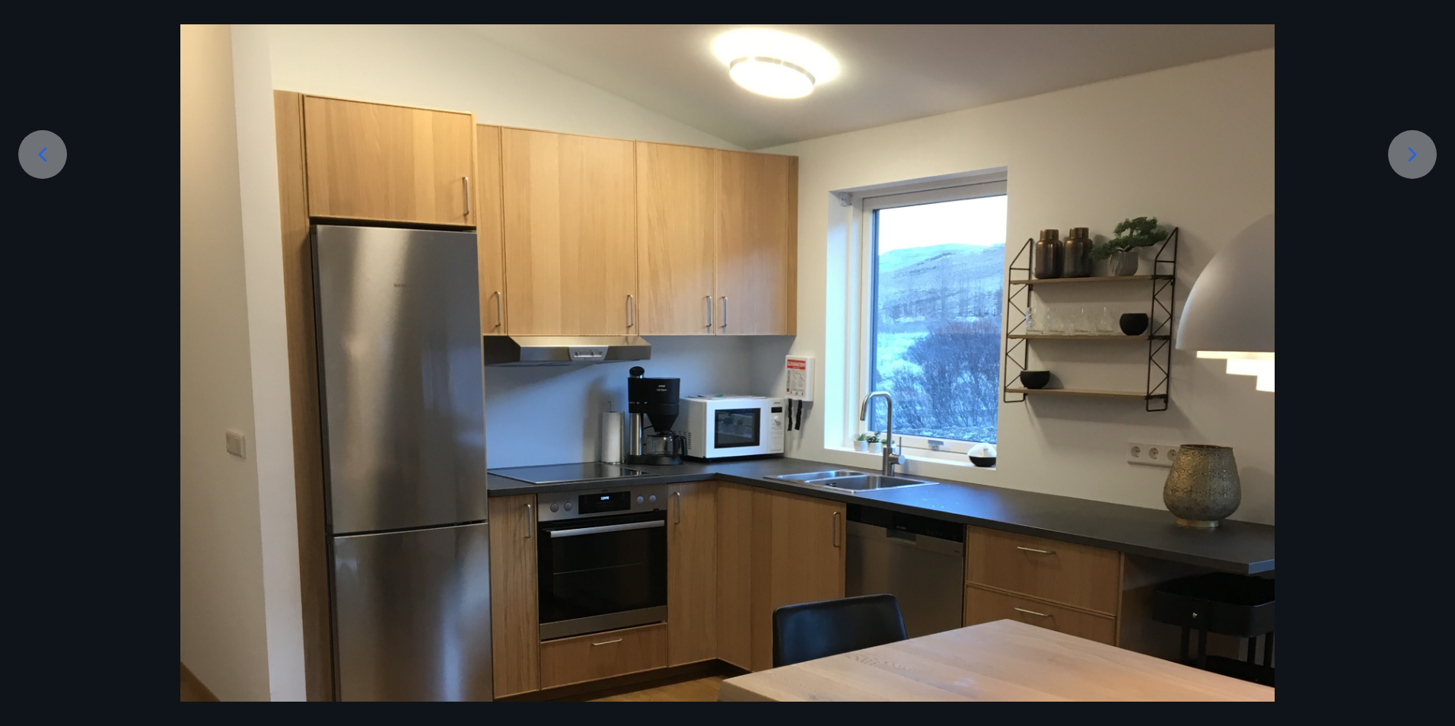
scroll to position [381, 0]
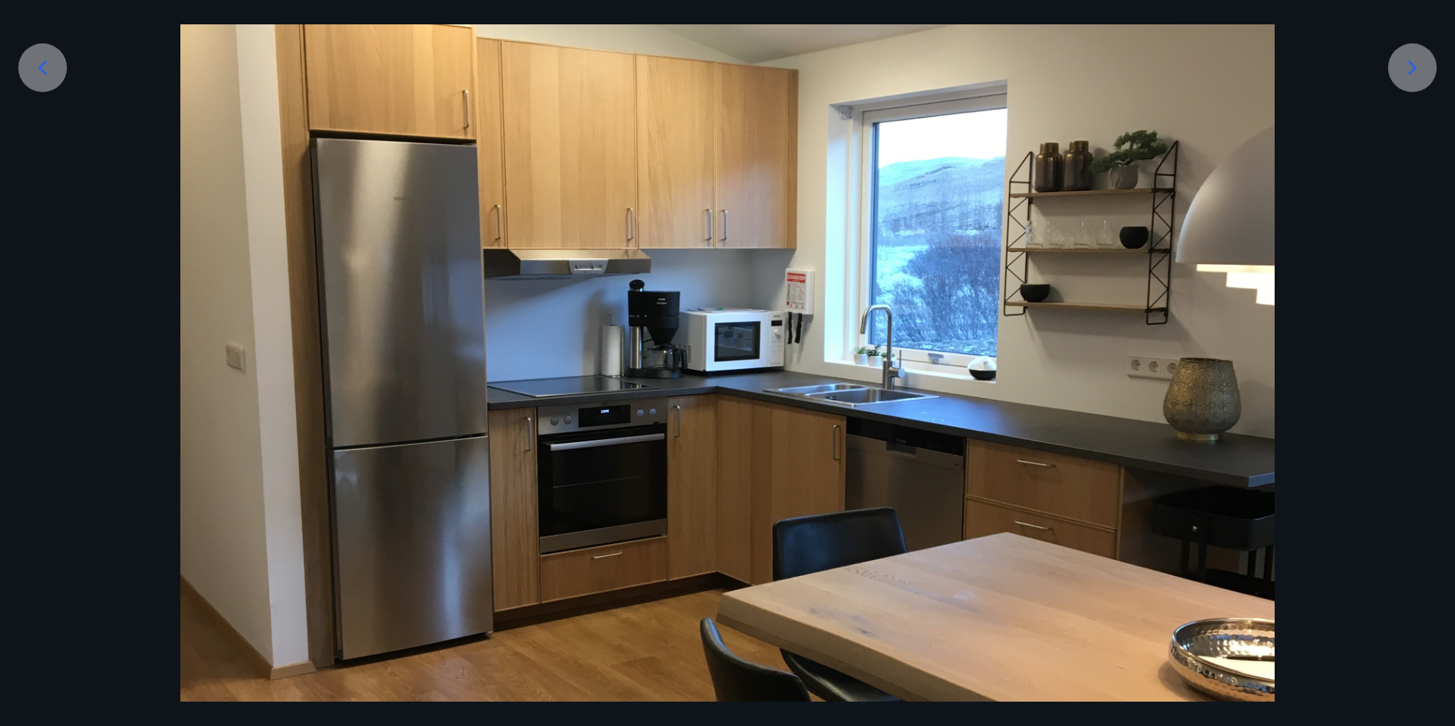
click at [1419, 67] on icon at bounding box center [1412, 68] width 24 height 24
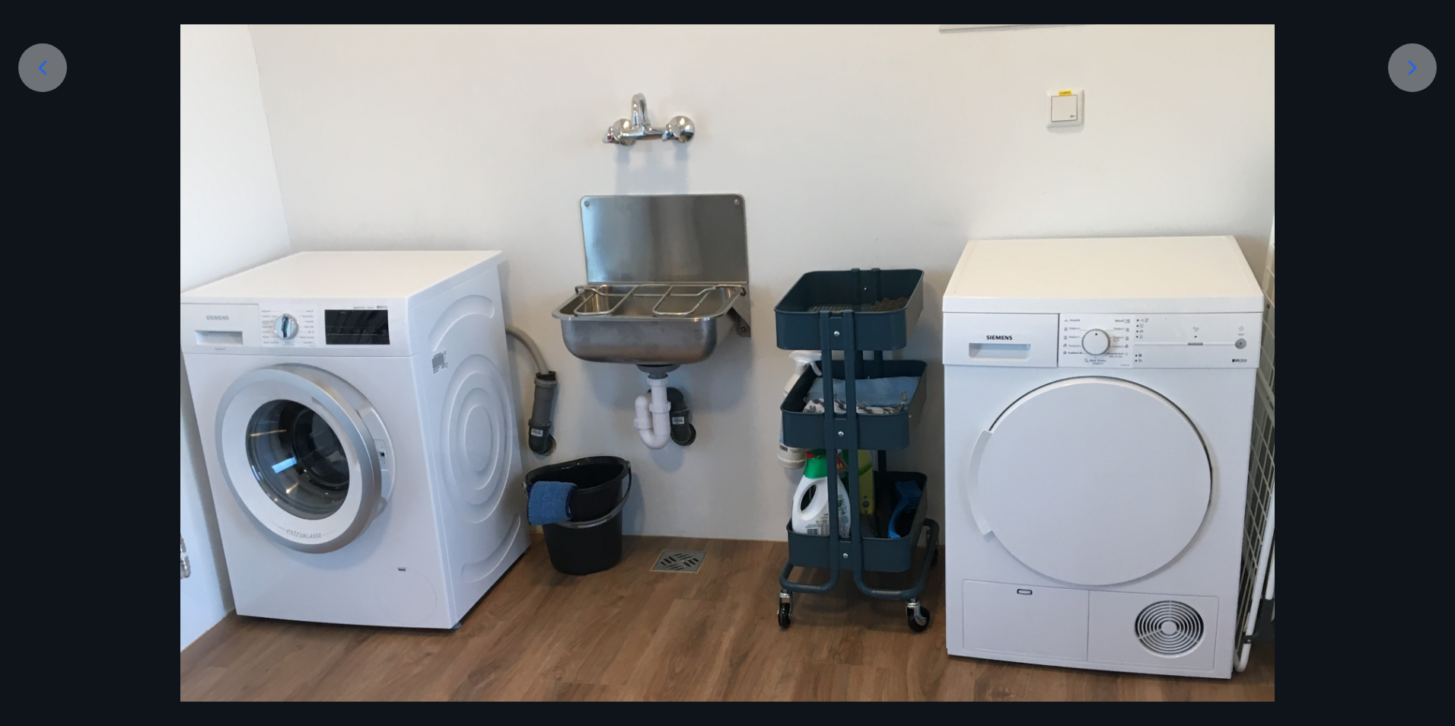
click at [1414, 63] on icon at bounding box center [1412, 68] width 24 height 24
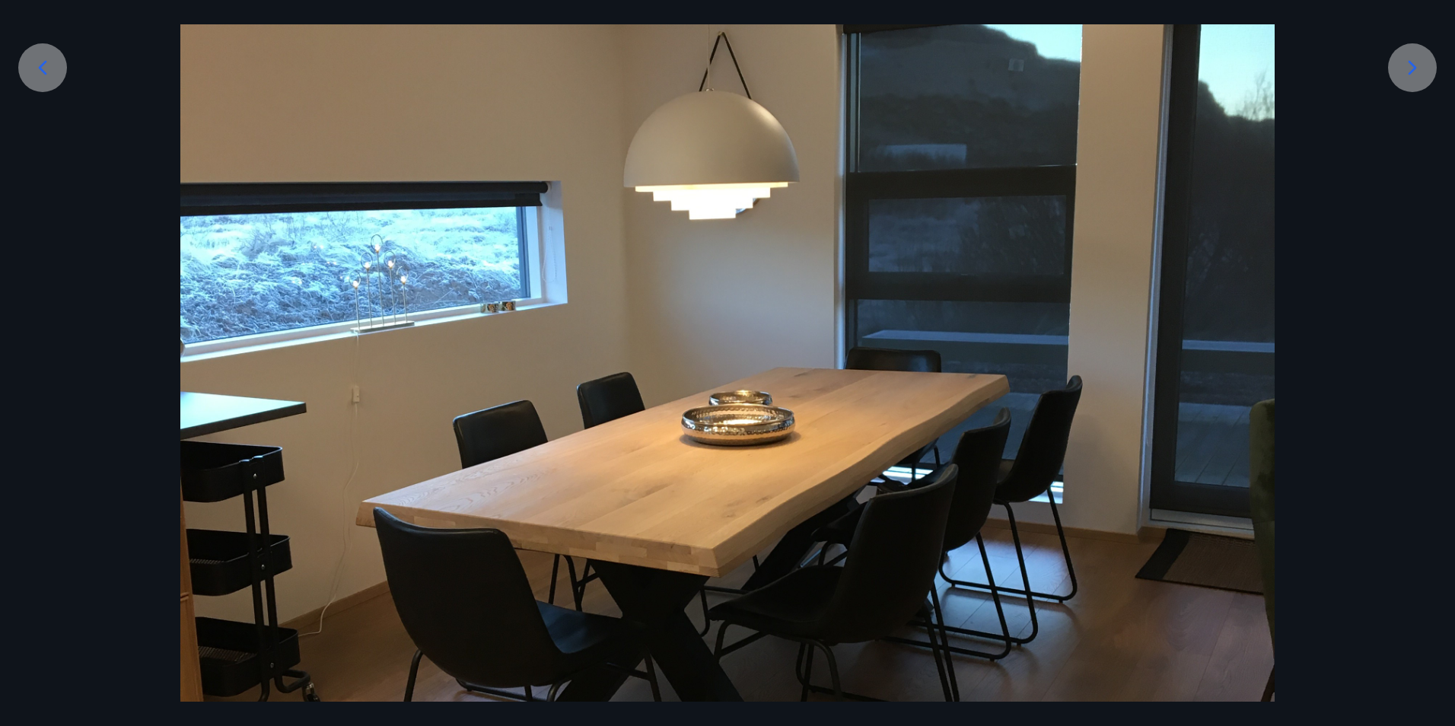
click at [1417, 57] on icon at bounding box center [1412, 68] width 24 height 24
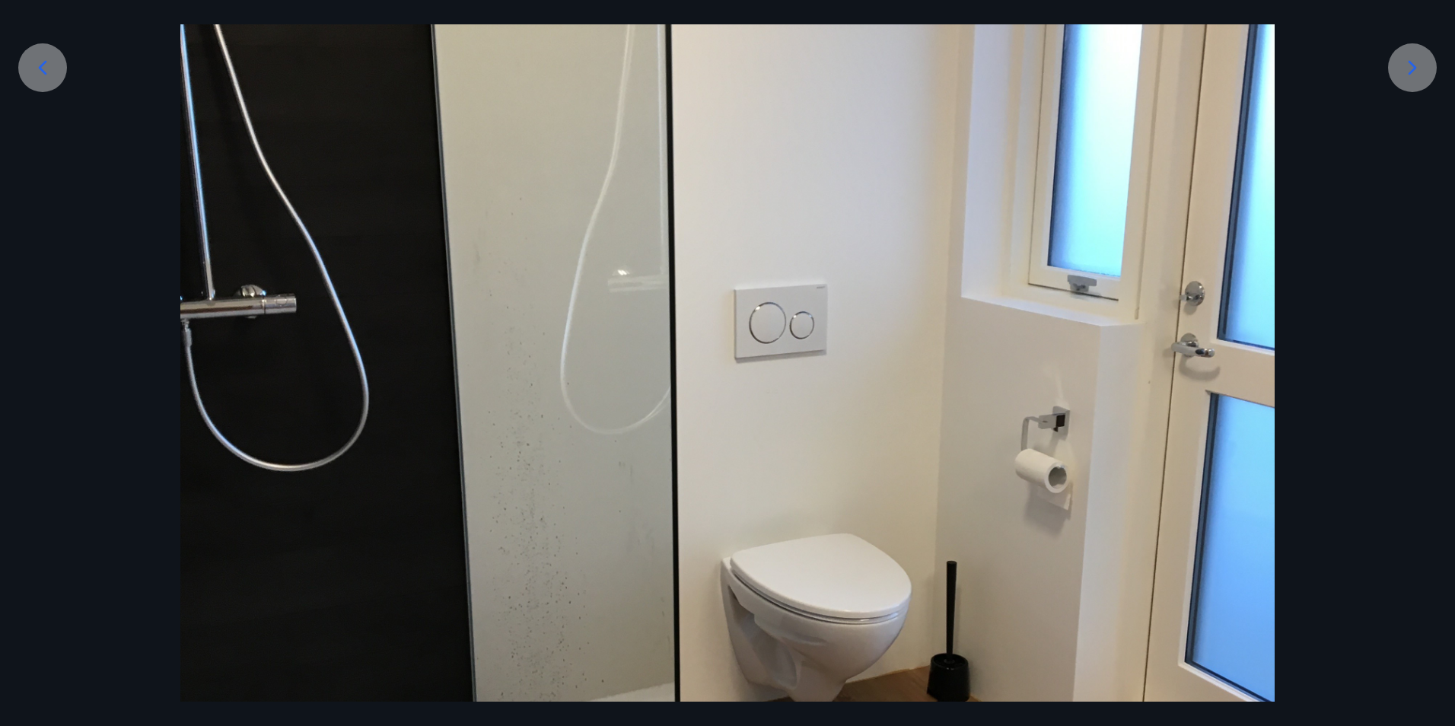
click at [1417, 57] on icon at bounding box center [1412, 68] width 24 height 24
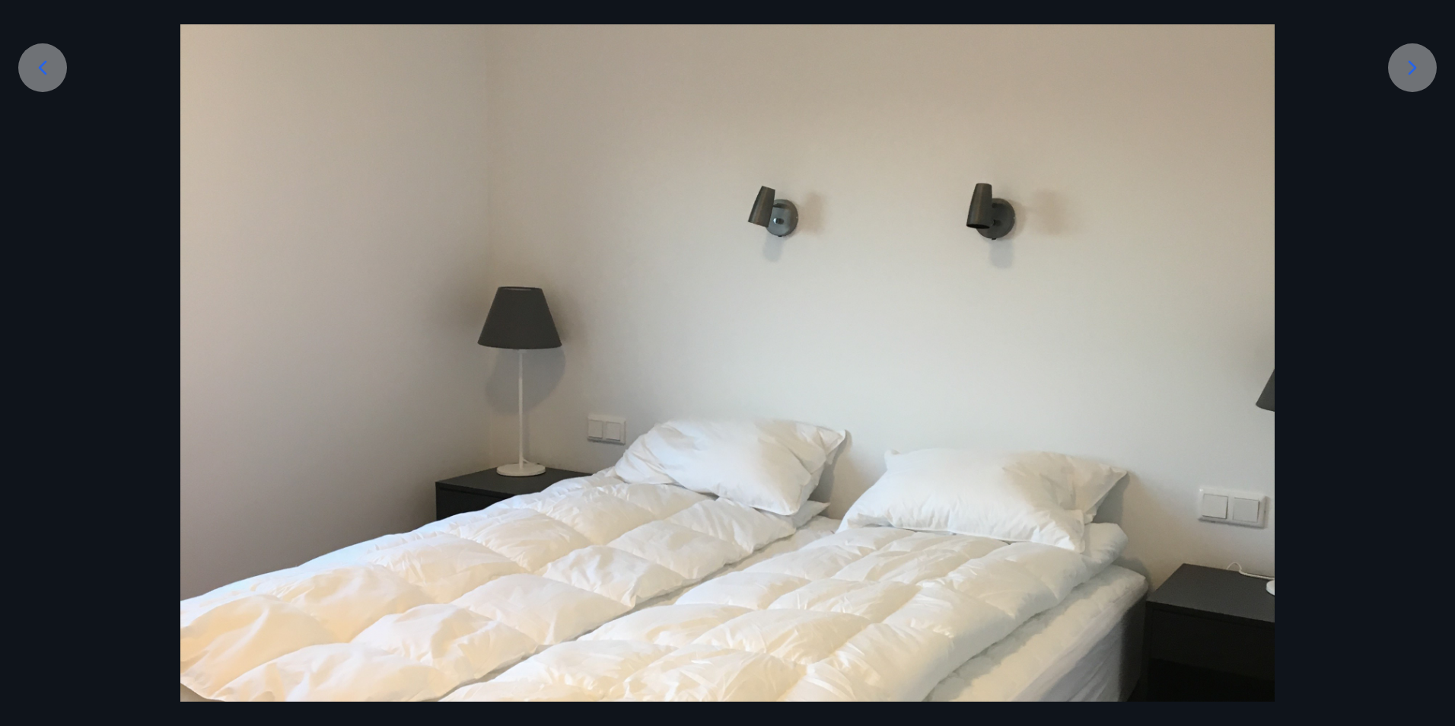
click at [1417, 57] on icon at bounding box center [1412, 68] width 24 height 24
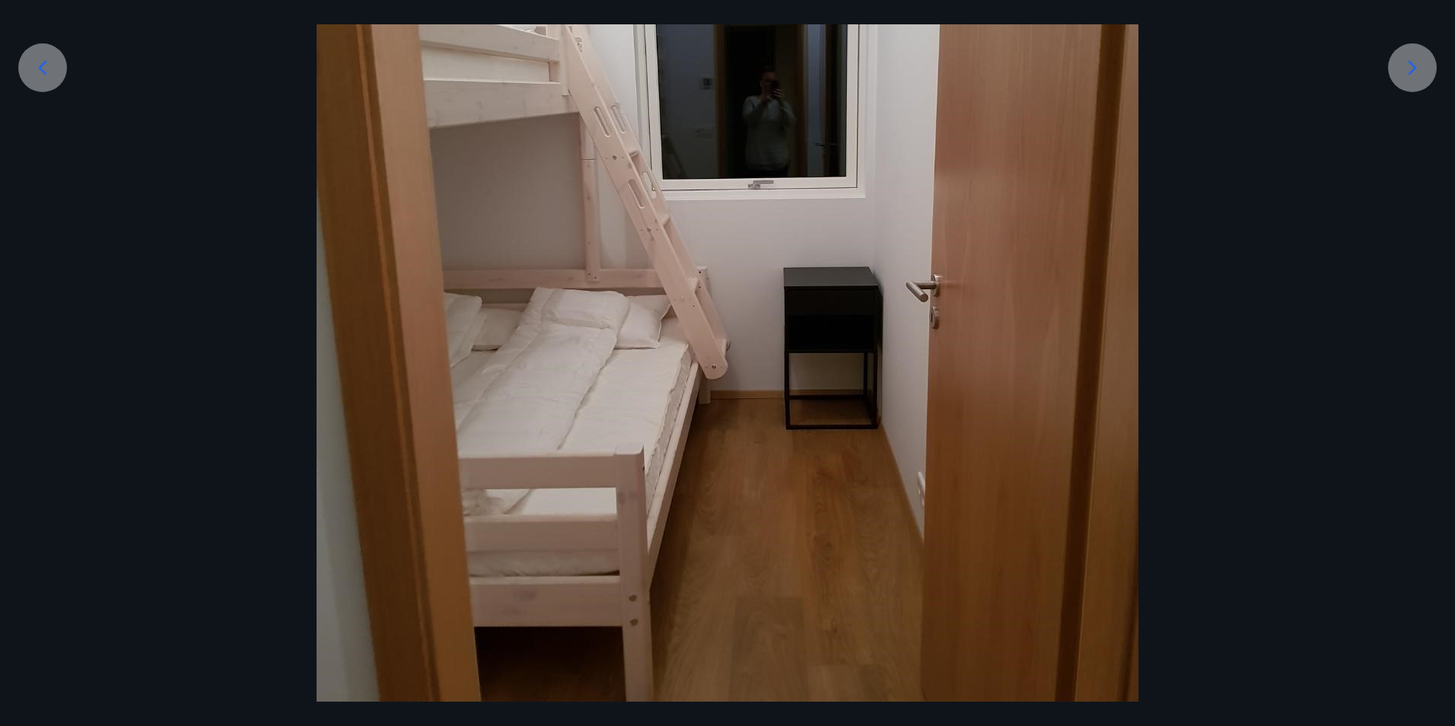
click at [1417, 57] on icon at bounding box center [1412, 68] width 24 height 24
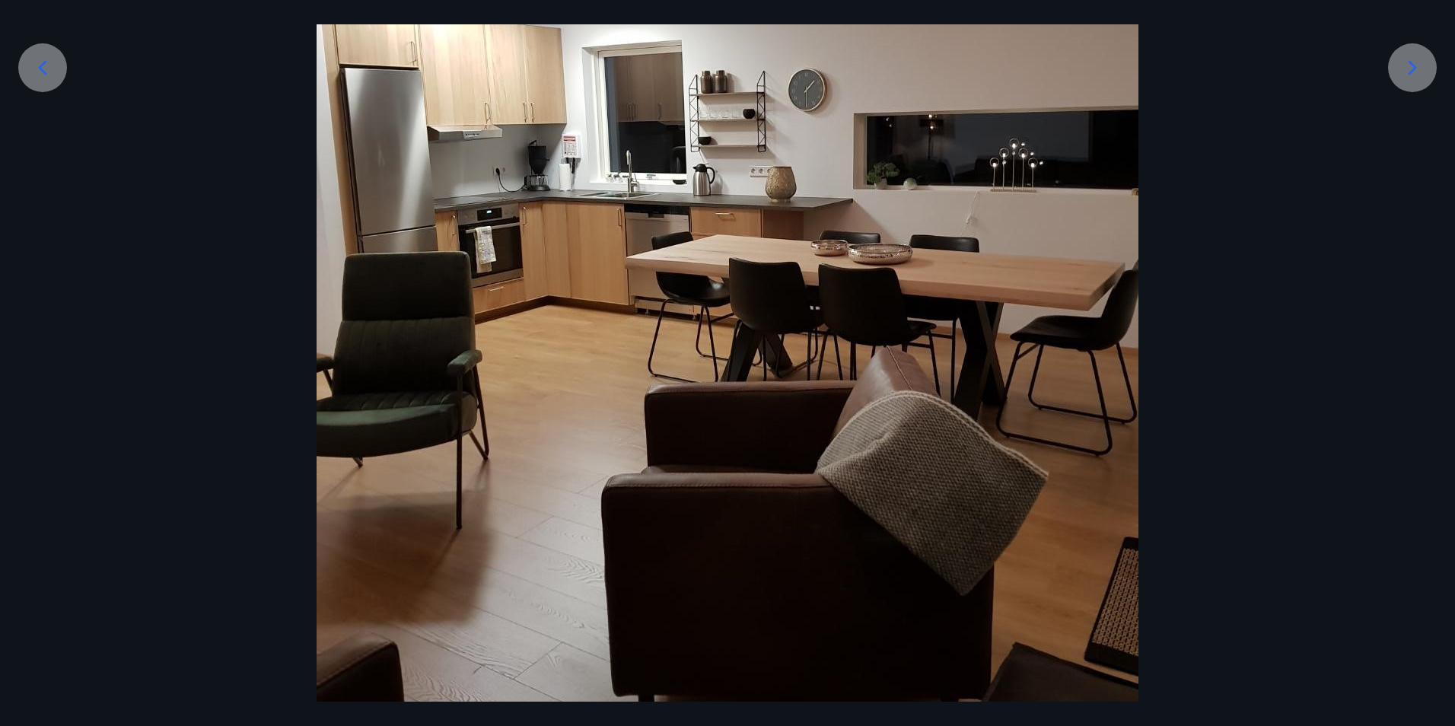
click at [1417, 57] on icon at bounding box center [1412, 68] width 24 height 24
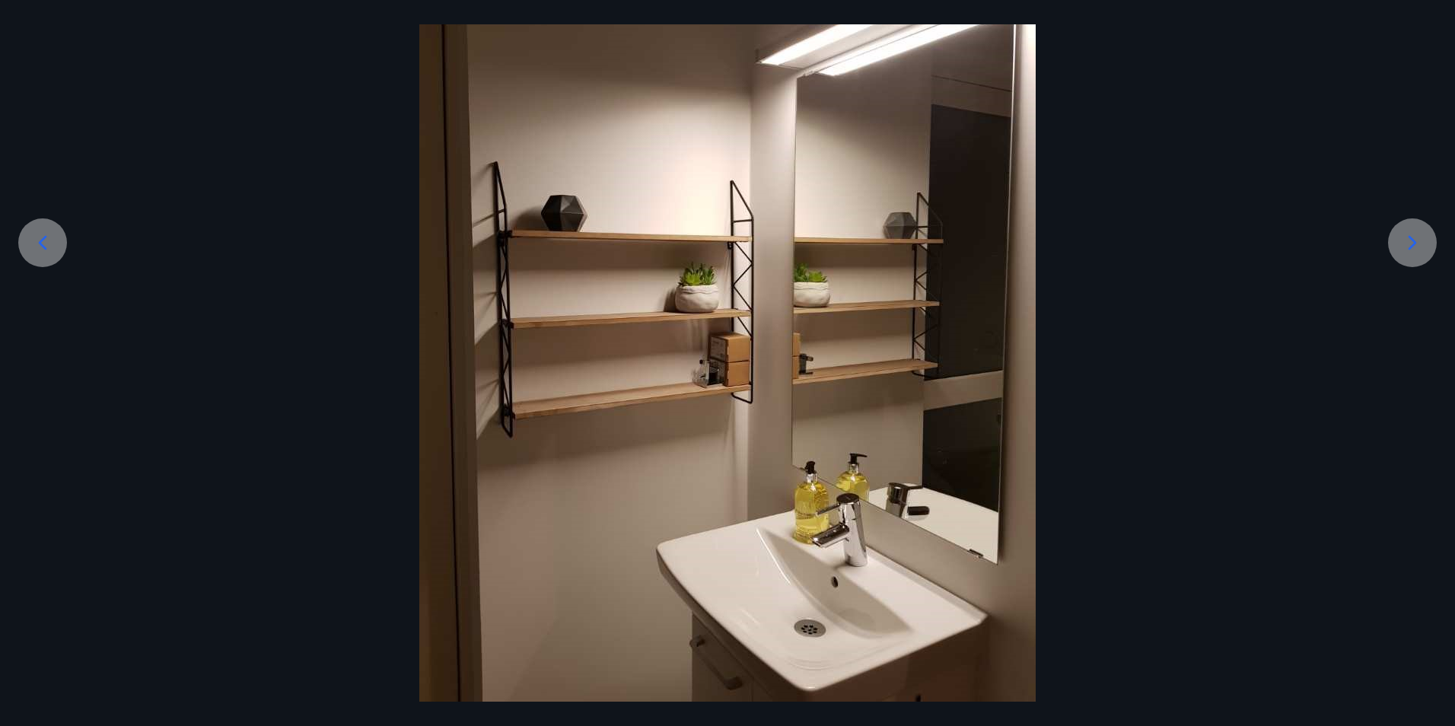
scroll to position [205, 0]
click at [1401, 242] on icon at bounding box center [1412, 243] width 24 height 24
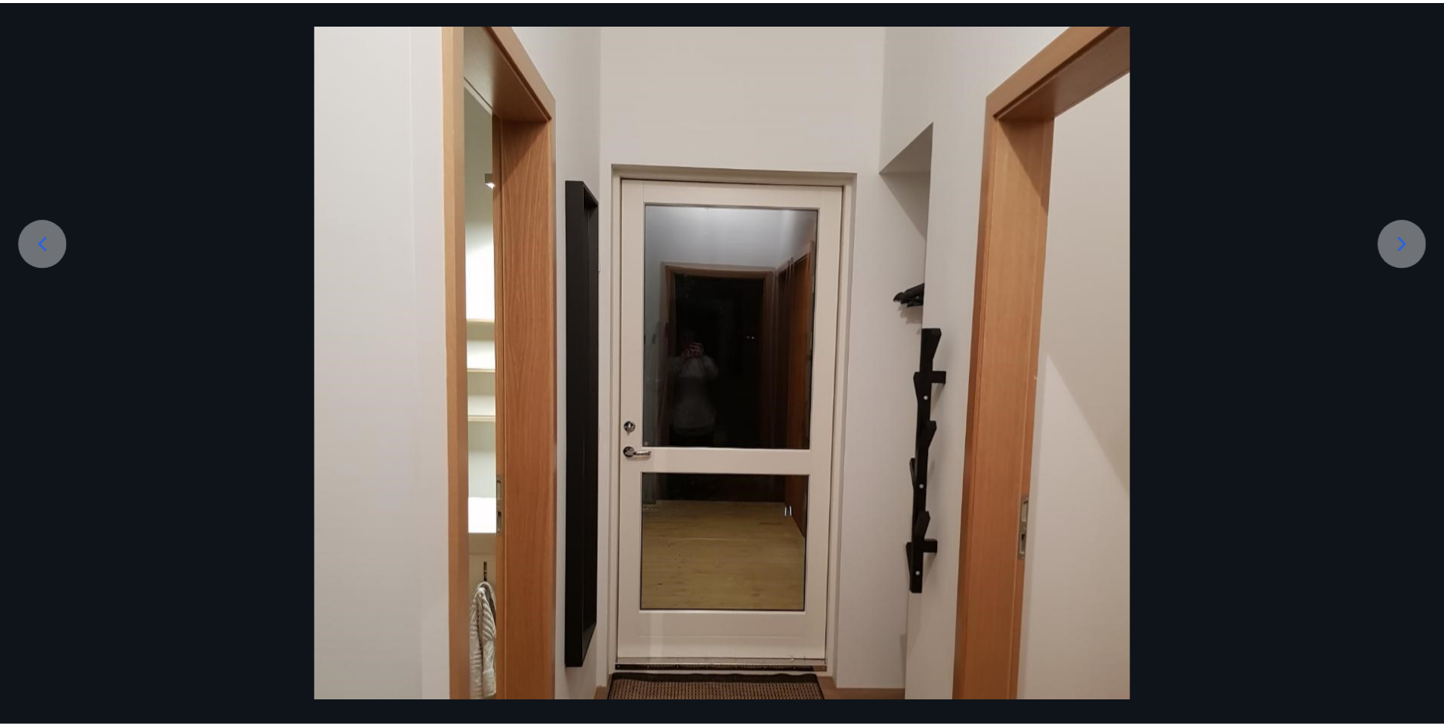
scroll to position [381, 0]
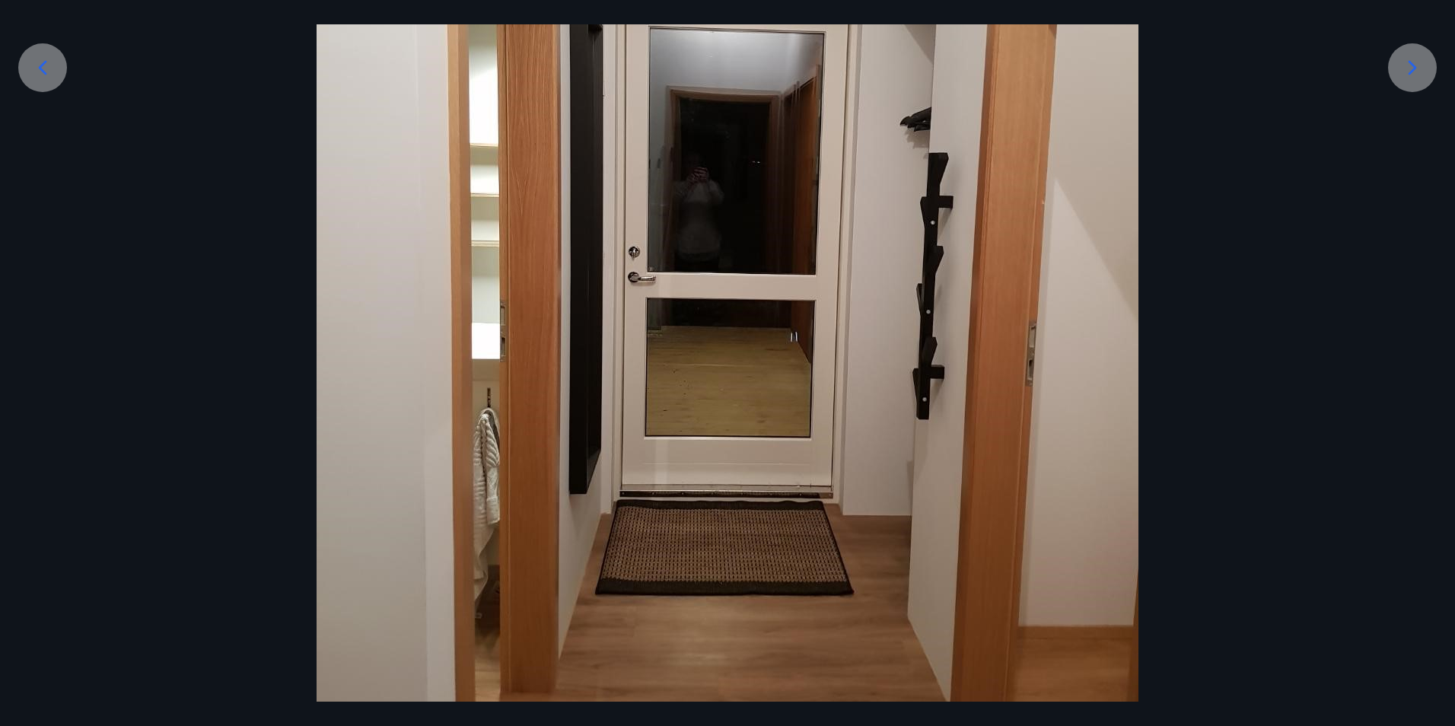
click at [1410, 71] on icon at bounding box center [1412, 68] width 24 height 24
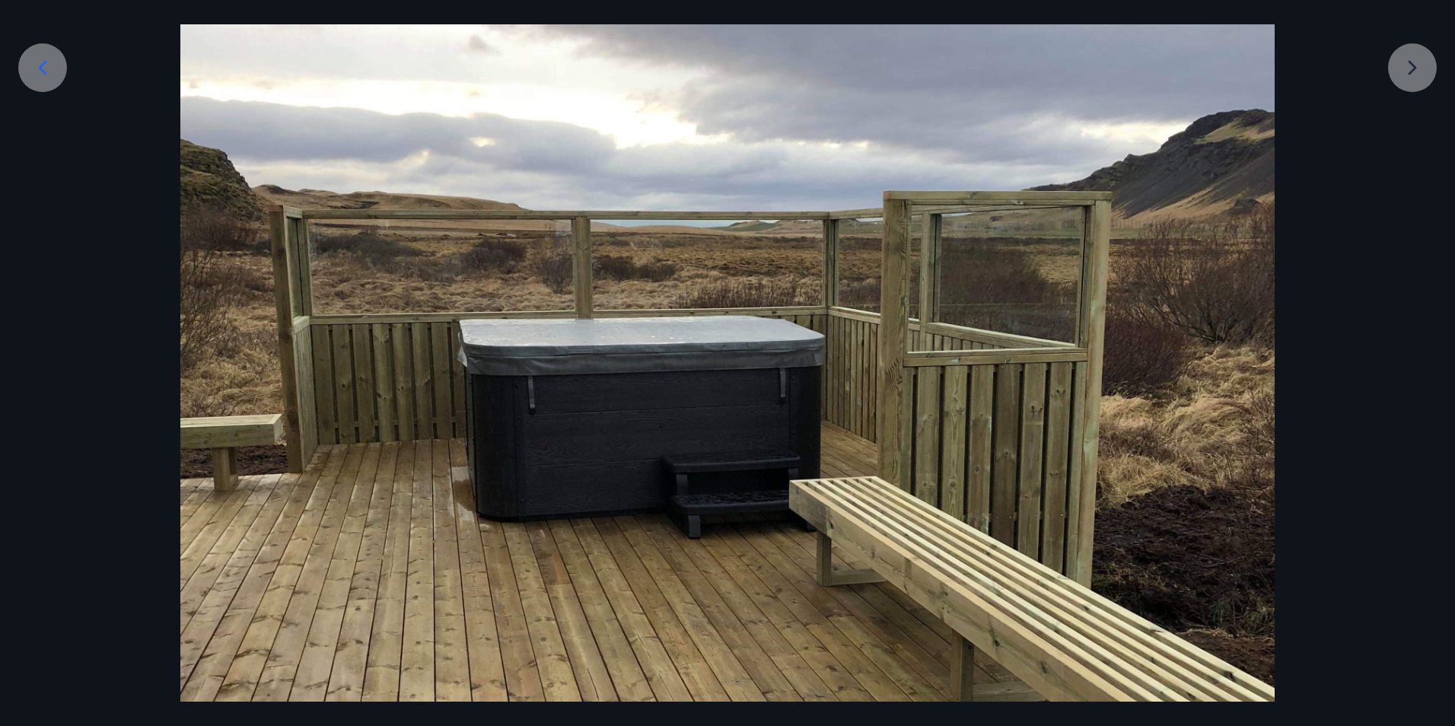
click at [1405, 63] on div at bounding box center [727, 434] width 1455 height 1459
click at [1414, 62] on div at bounding box center [727, 434] width 1455 height 1459
click at [1297, 16] on div "12 af 12" at bounding box center [727, 363] width 1455 height 726
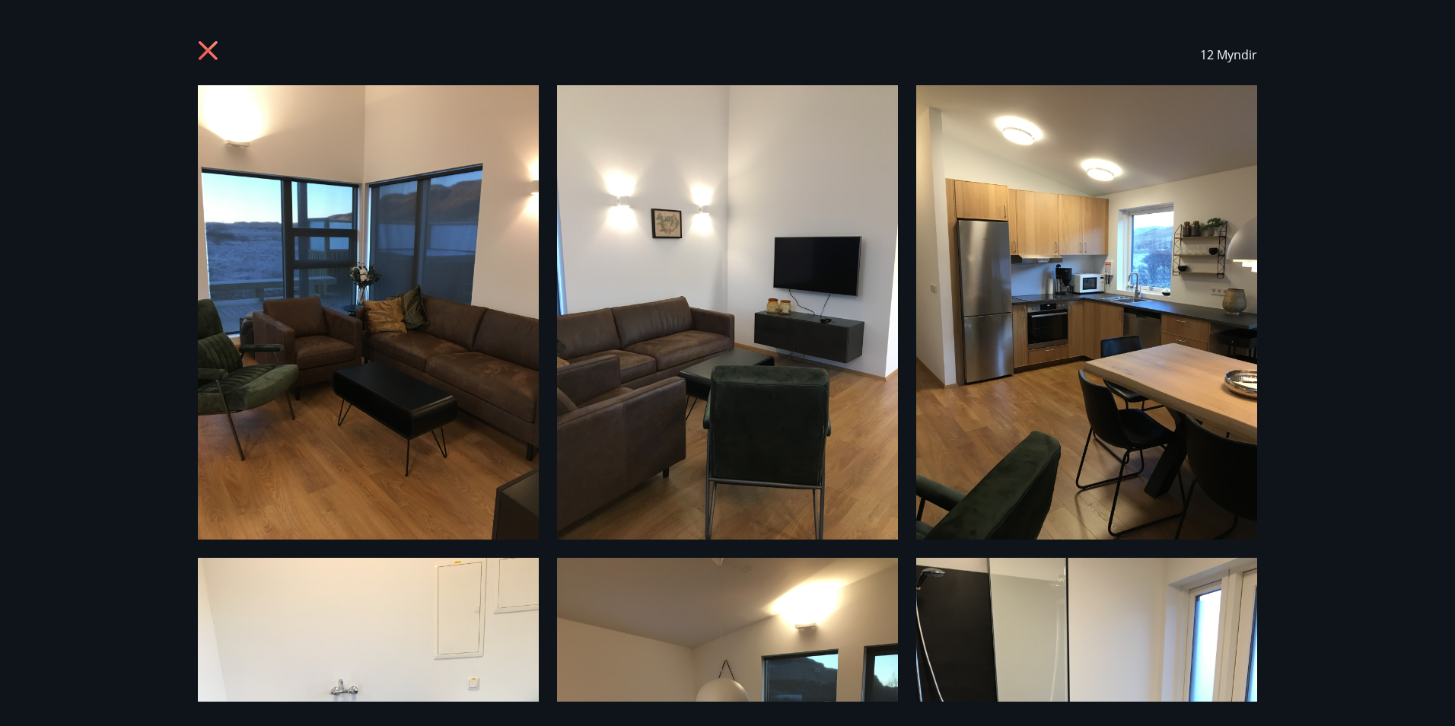
click at [205, 41] on icon at bounding box center [210, 52] width 24 height 24
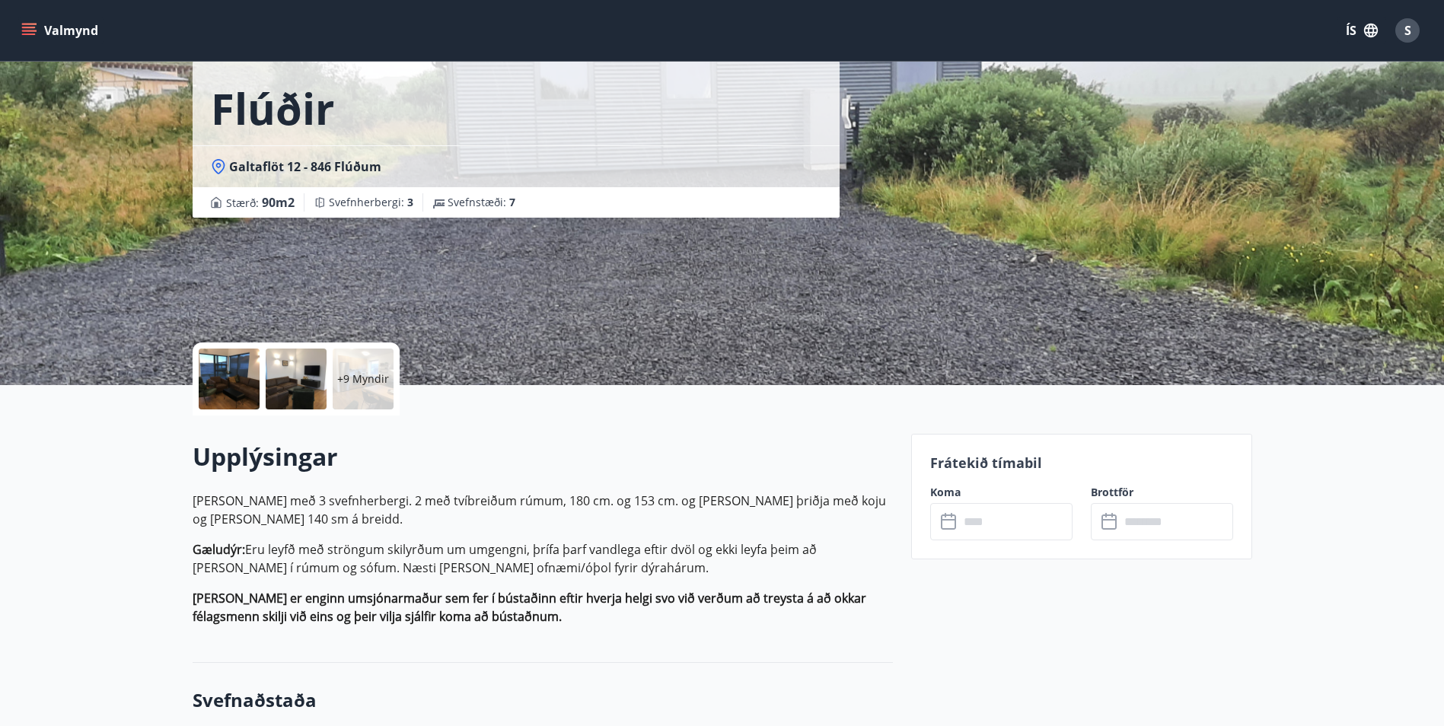
scroll to position [228, 0]
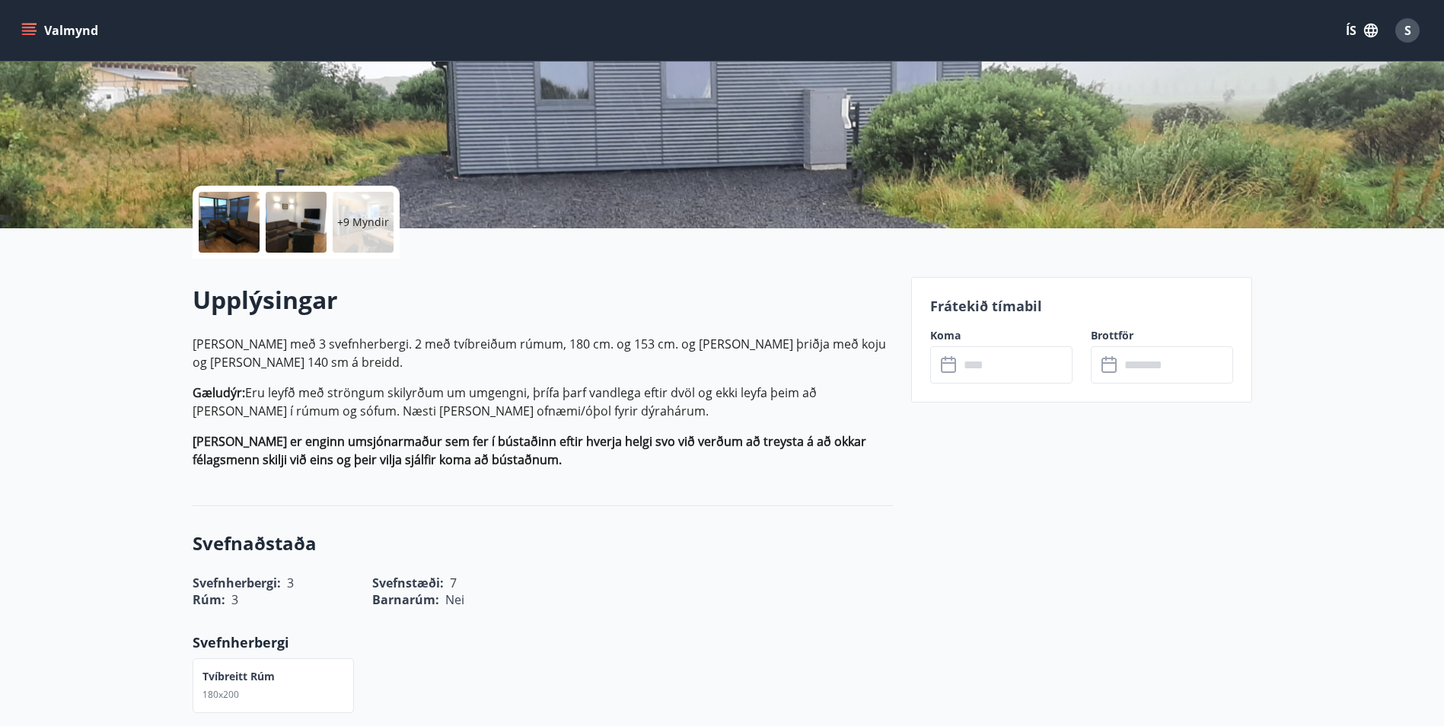
click at [996, 361] on input "text" at bounding box center [1015, 364] width 113 height 37
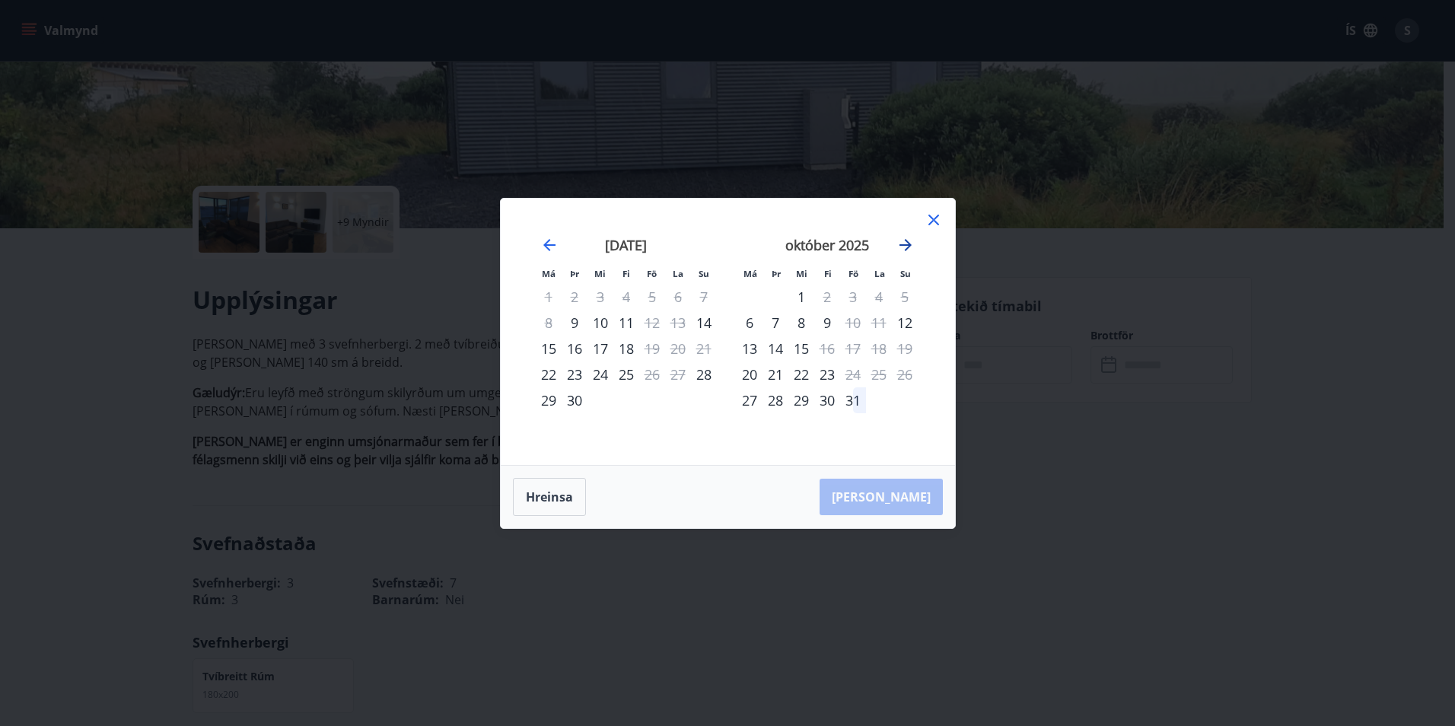
click at [908, 242] on icon "Move forward to switch to the next month." at bounding box center [906, 245] width 12 height 12
click at [555, 249] on icon "Move backward to switch to the previous month." at bounding box center [549, 245] width 18 height 18
click at [907, 245] on icon "Move forward to switch to the next month." at bounding box center [906, 245] width 12 height 12
click at [880, 288] on div "1" at bounding box center [879, 297] width 26 height 26
click at [941, 221] on icon at bounding box center [934, 220] width 18 height 18
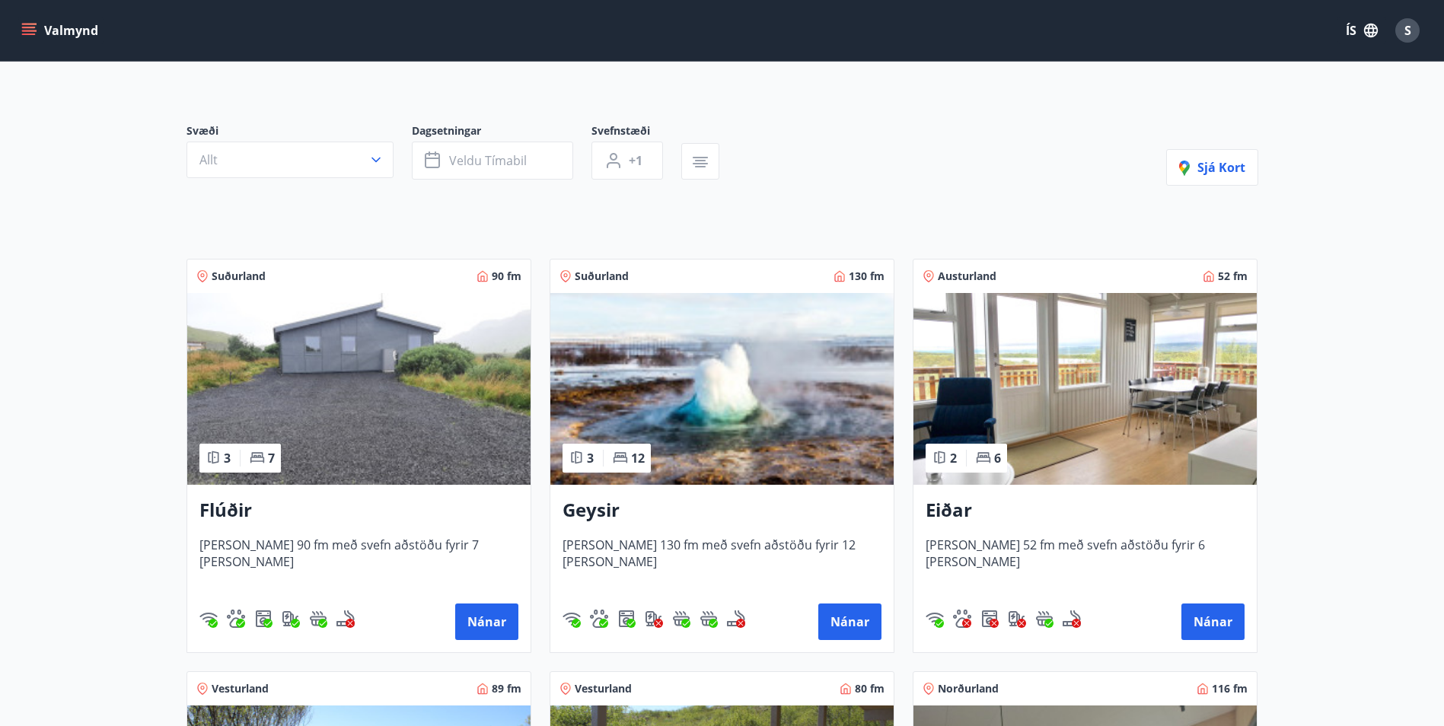
scroll to position [228, 0]
